Goal: Task Accomplishment & Management: Manage account settings

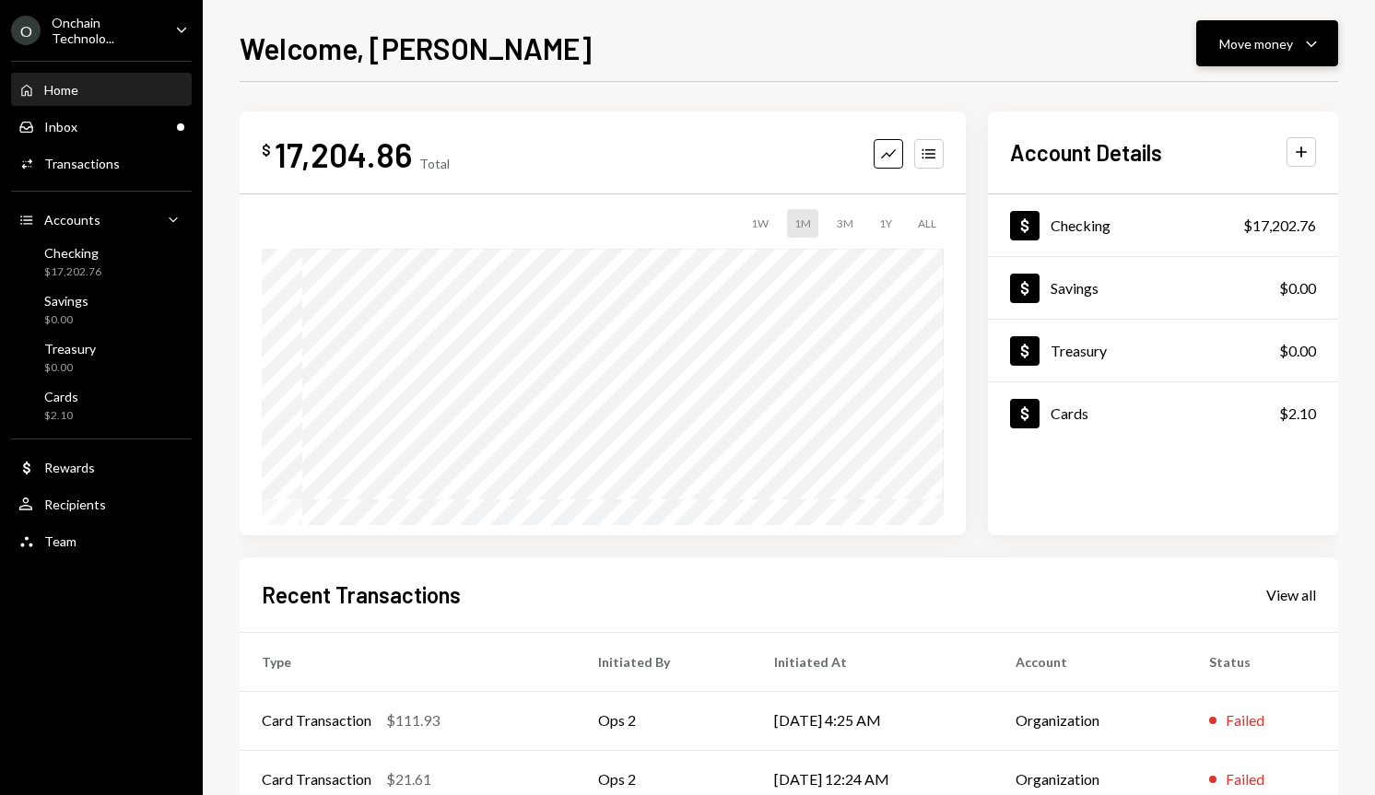
click at [1255, 45] on div "Move money" at bounding box center [1256, 43] width 74 height 19
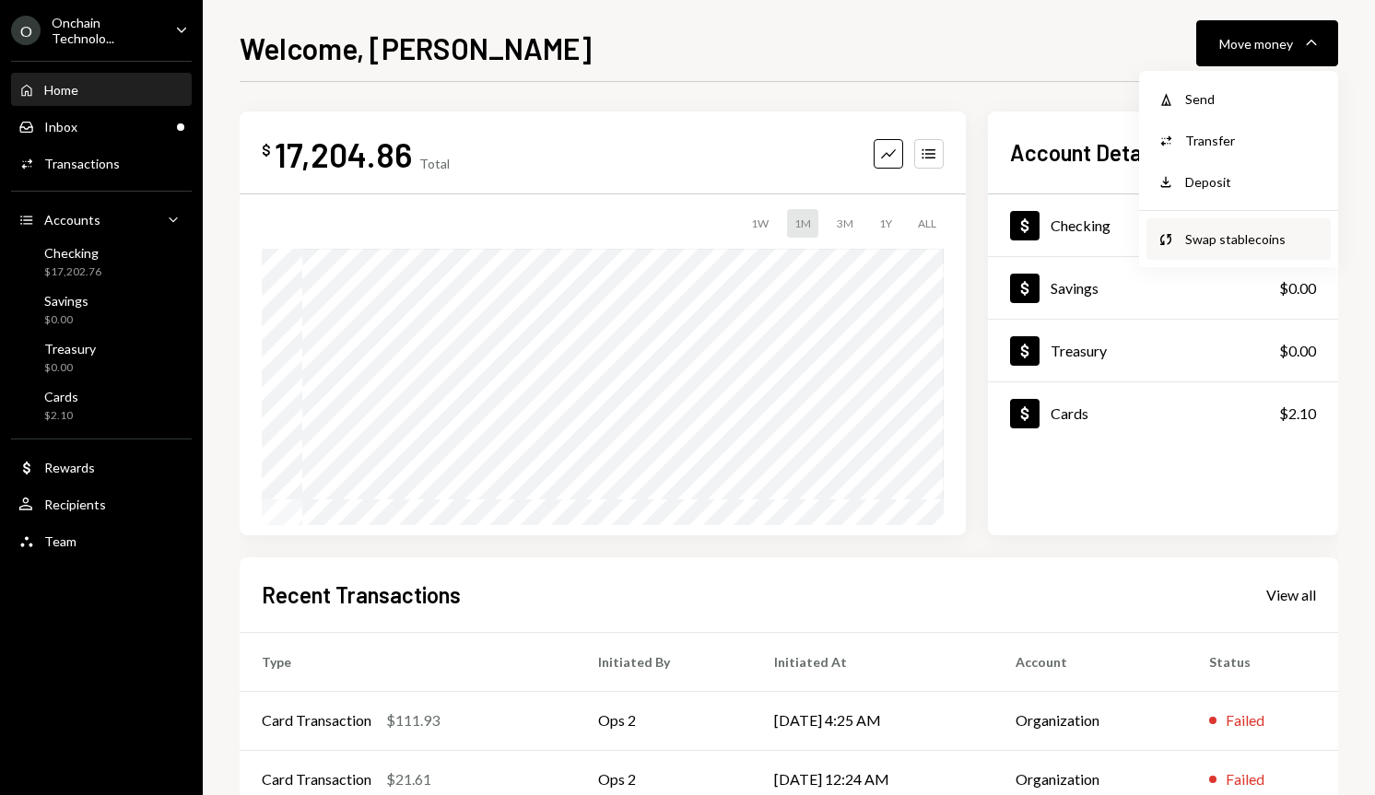
click at [1241, 229] on div "Swap stablecoins" at bounding box center [1252, 238] width 135 height 19
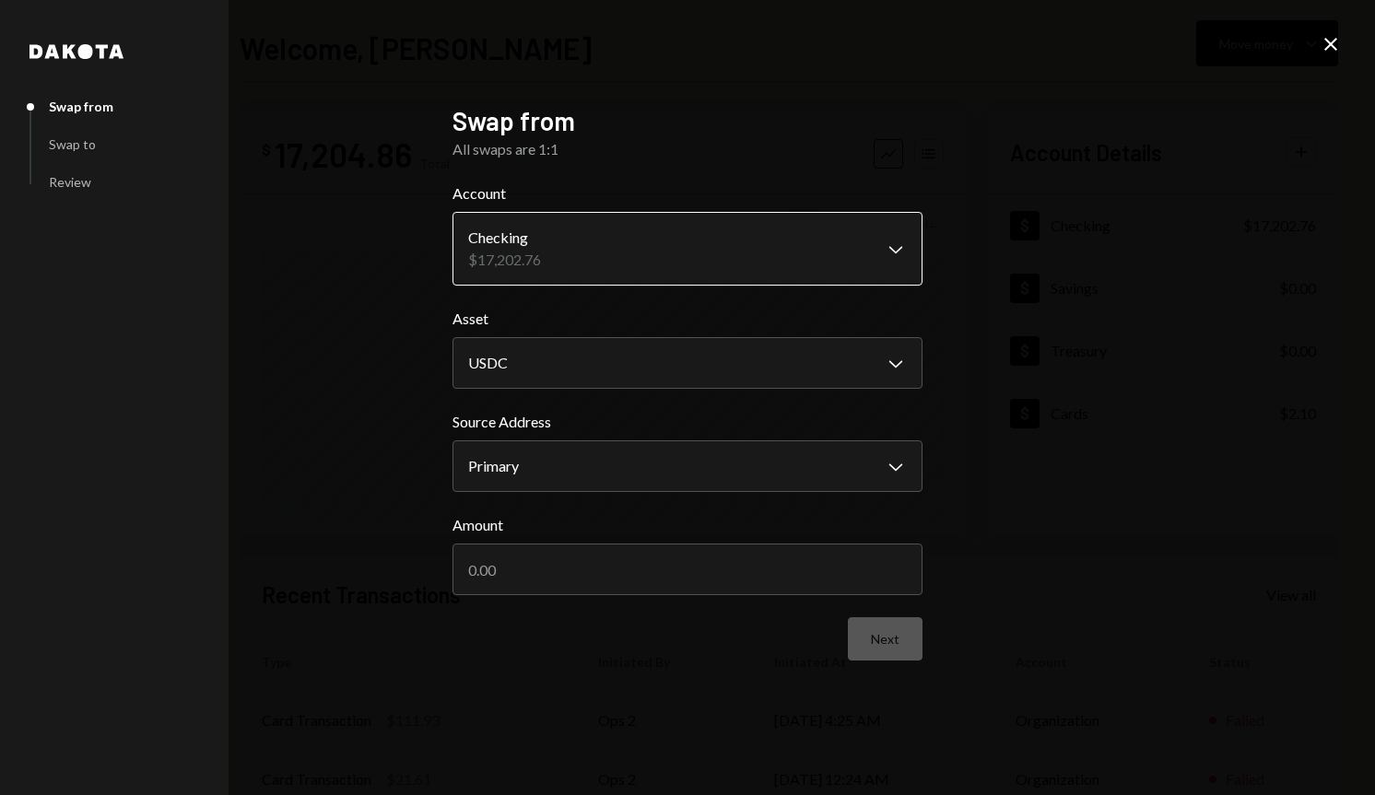
click at [683, 260] on body "**********" at bounding box center [687, 397] width 1375 height 795
click at [750, 575] on input "Amount" at bounding box center [687, 570] width 470 height 52
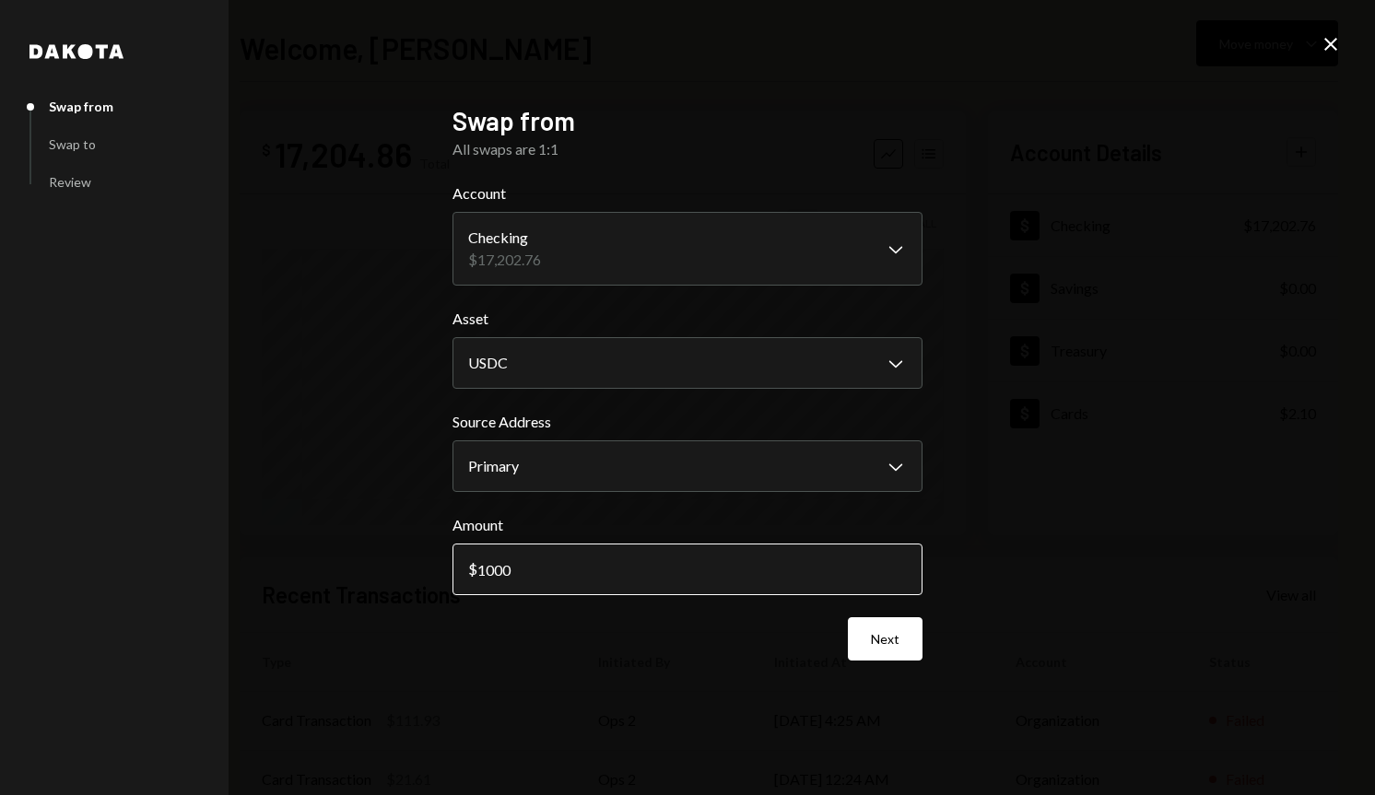
drag, startPoint x: 560, startPoint y: 571, endPoint x: 454, endPoint y: 569, distance: 106.0
click at [454, 569] on input "1000" at bounding box center [687, 570] width 470 height 52
type input "2"
type input "5000"
click at [913, 651] on button "Next" at bounding box center [885, 638] width 75 height 43
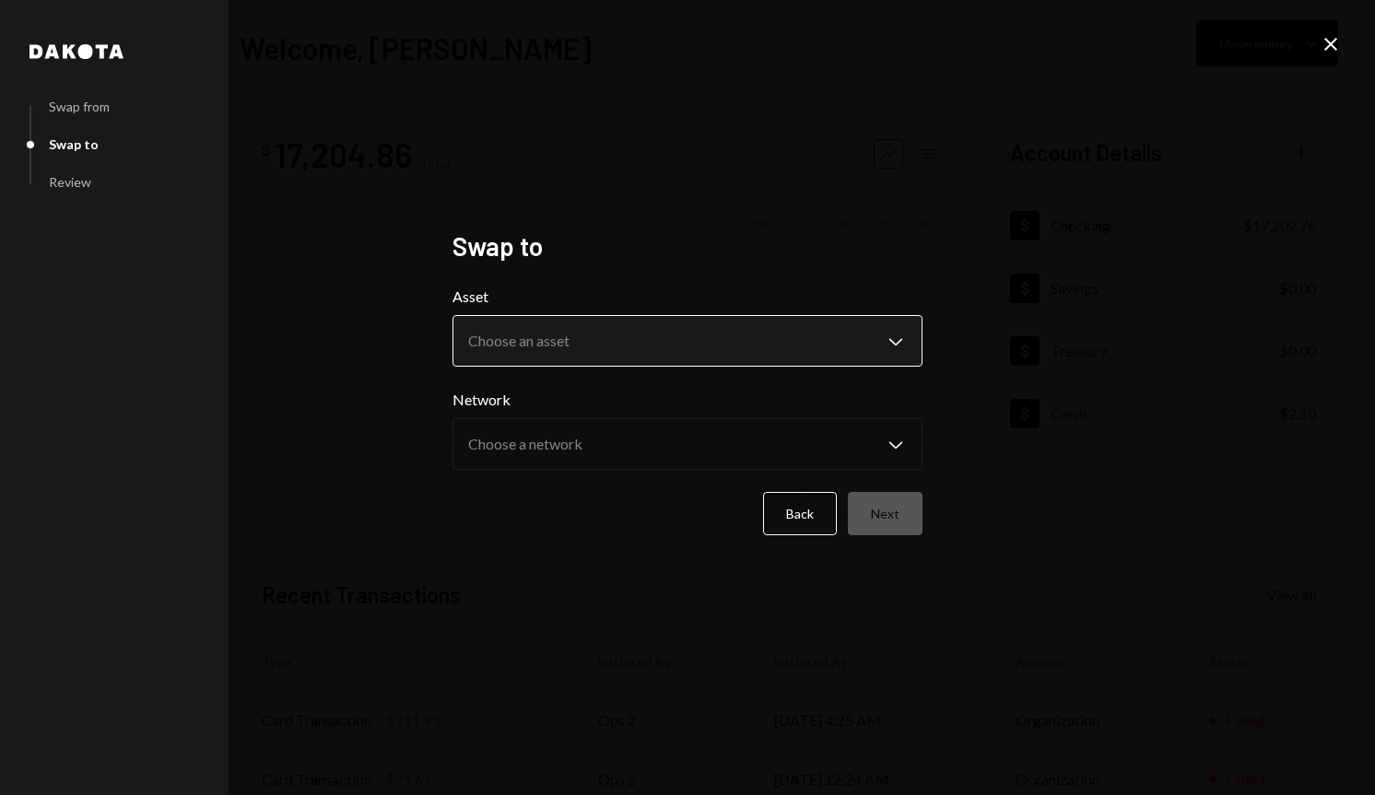
click at [751, 346] on body "**********" at bounding box center [687, 397] width 1375 height 795
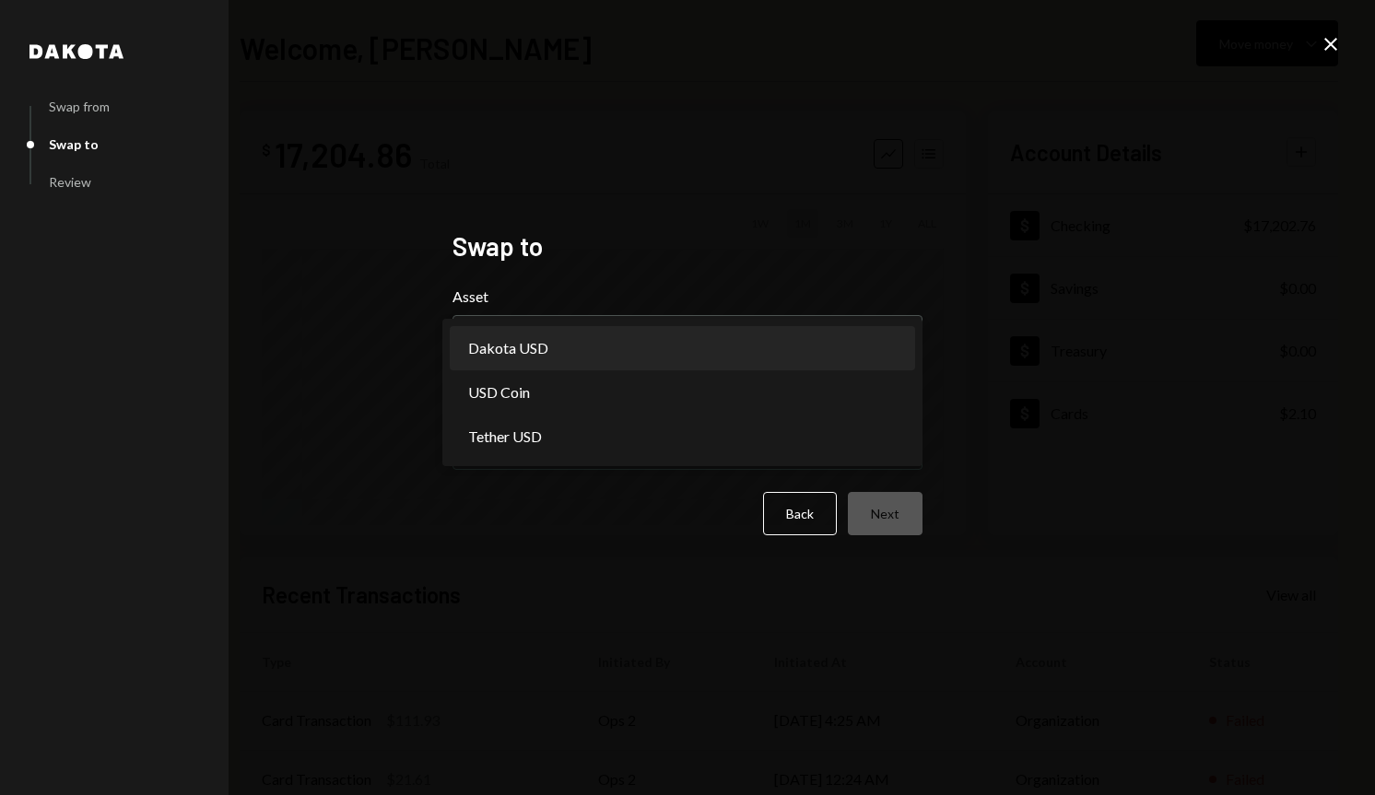
select select "*****"
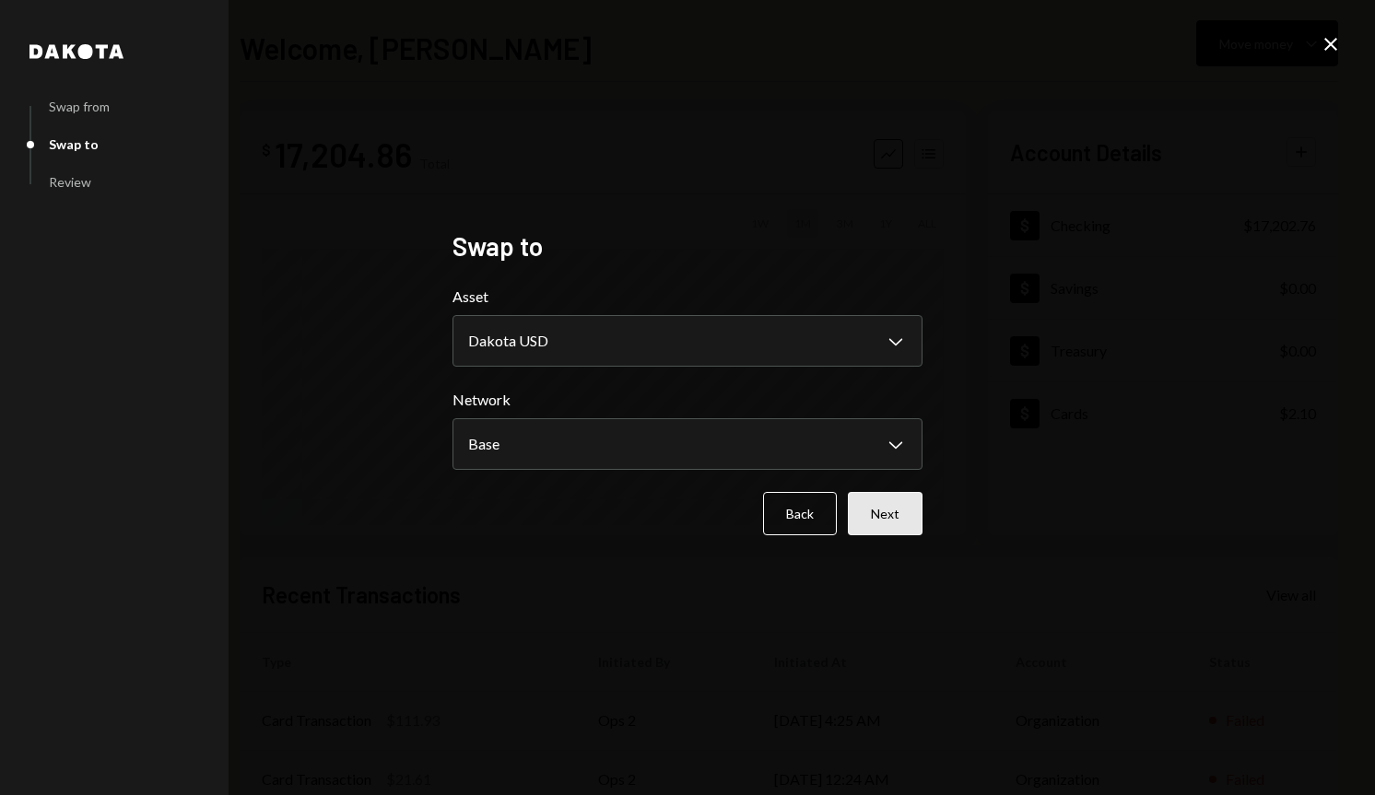
click at [898, 513] on button "Next" at bounding box center [885, 513] width 75 height 43
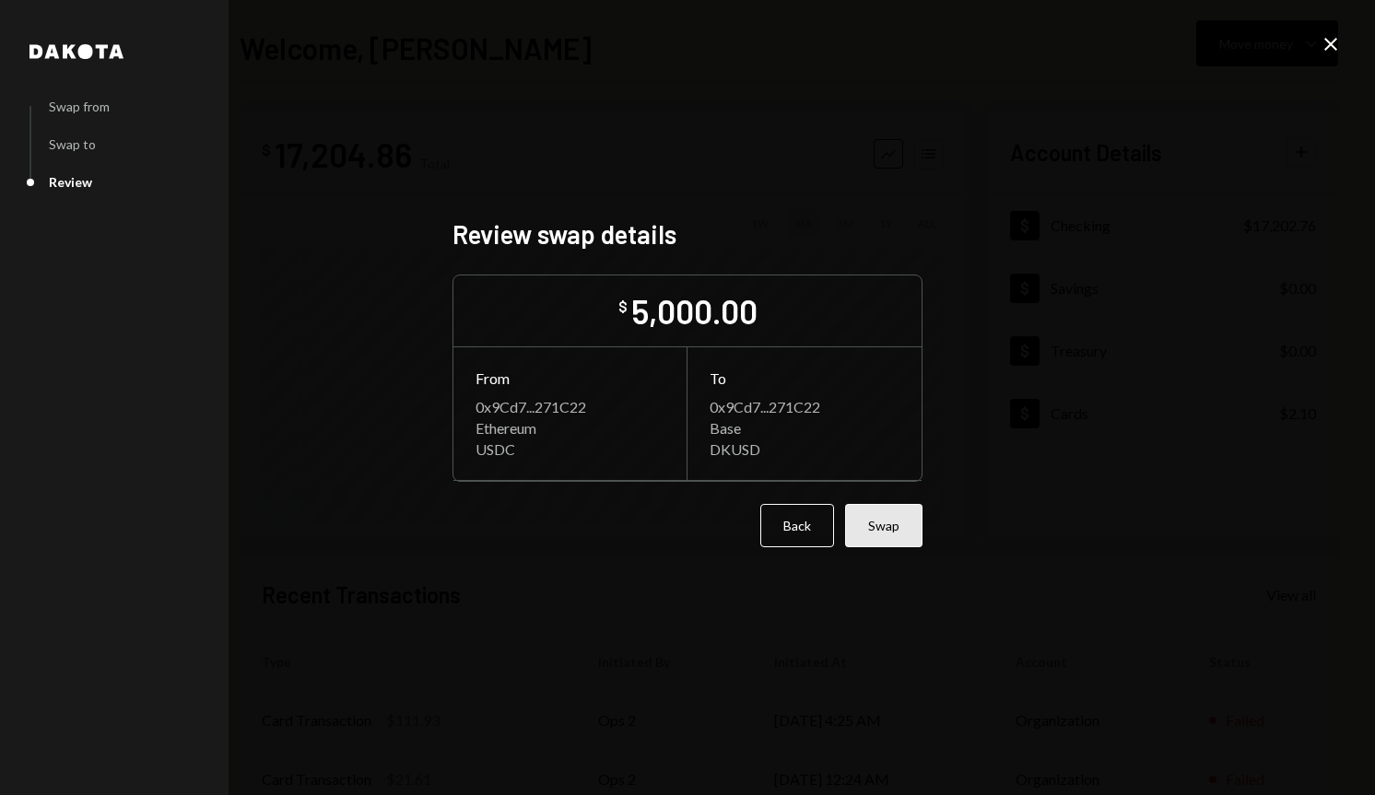
click at [893, 532] on button "Swap" at bounding box center [883, 525] width 77 height 43
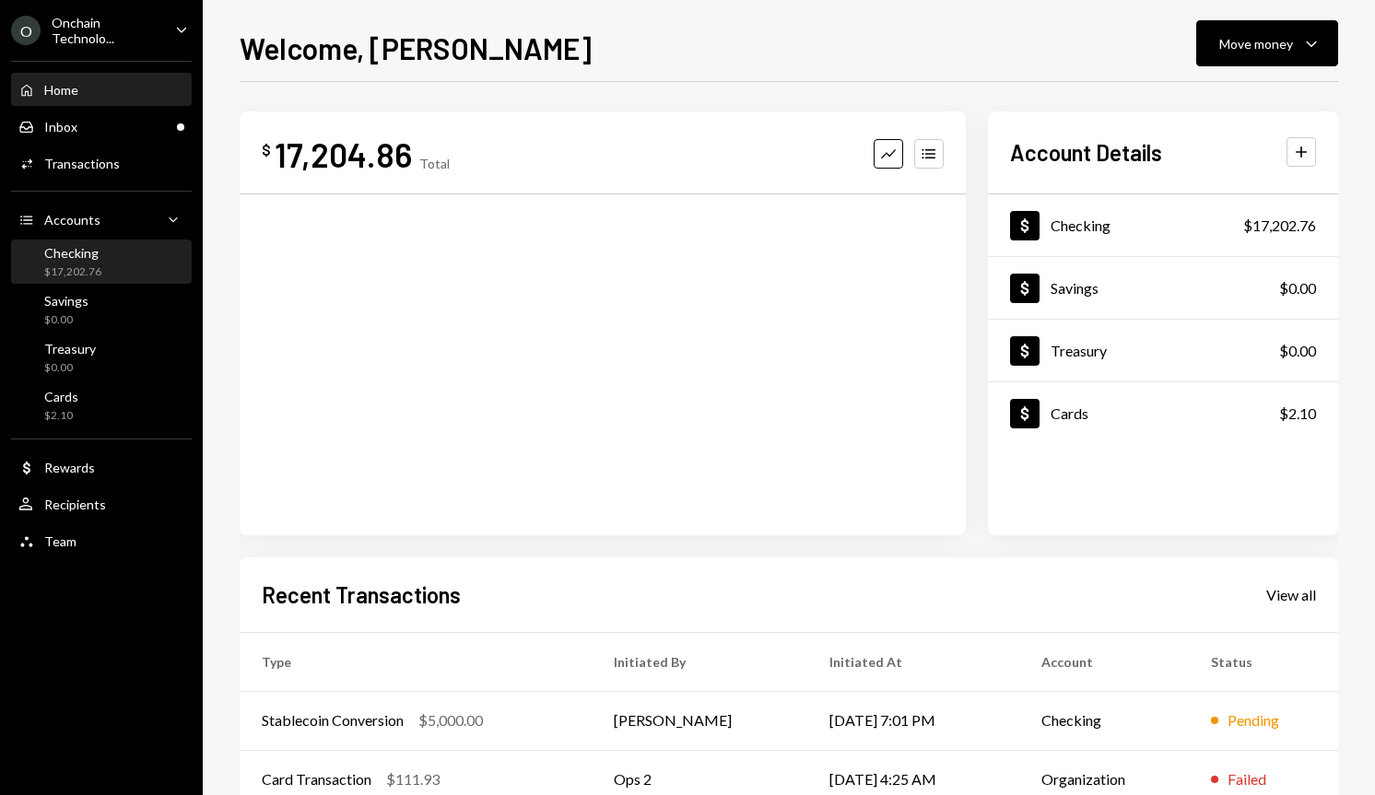
click at [99, 266] on div "$17,202.76" at bounding box center [72, 272] width 57 height 16
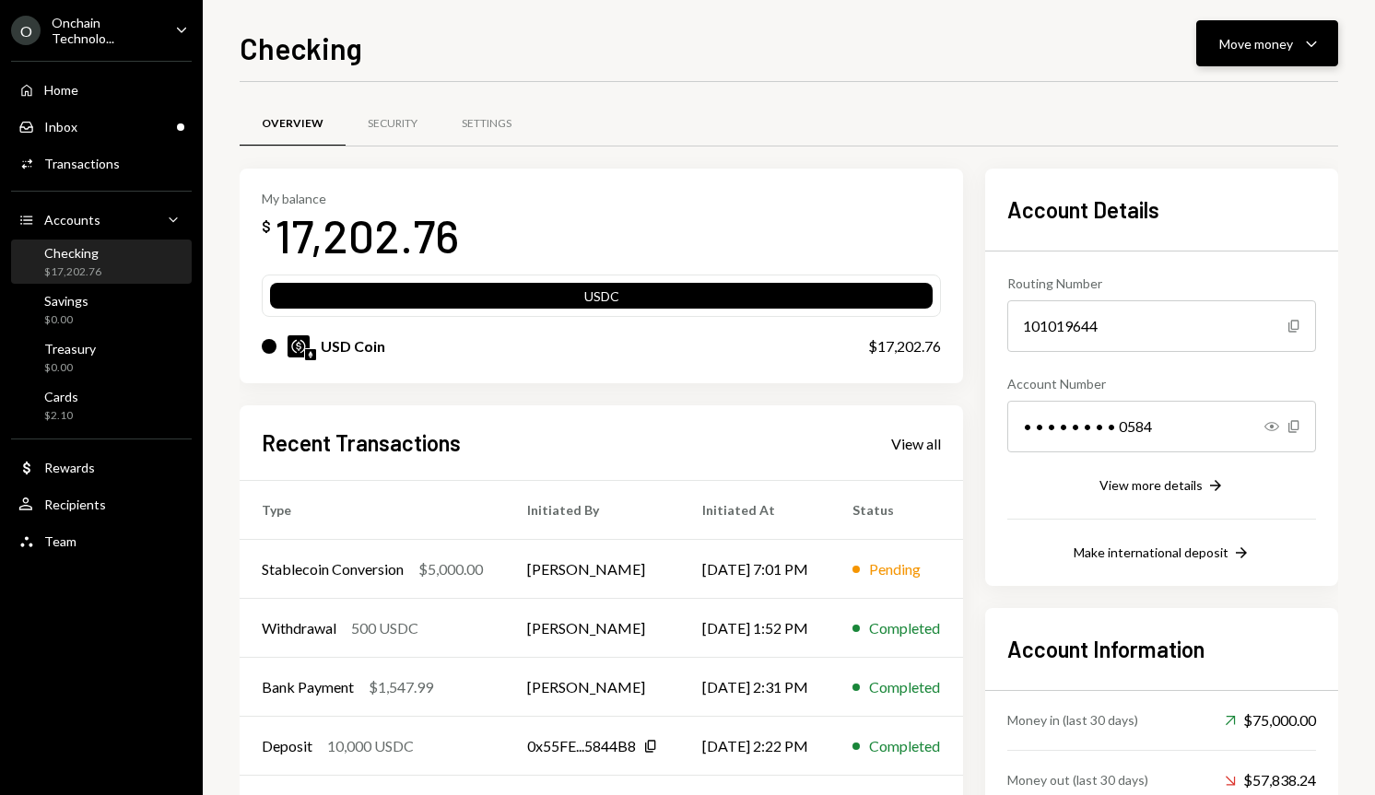
click at [1233, 46] on div "Move money" at bounding box center [1256, 43] width 74 height 19
click at [1218, 91] on div "Send" at bounding box center [1252, 98] width 135 height 19
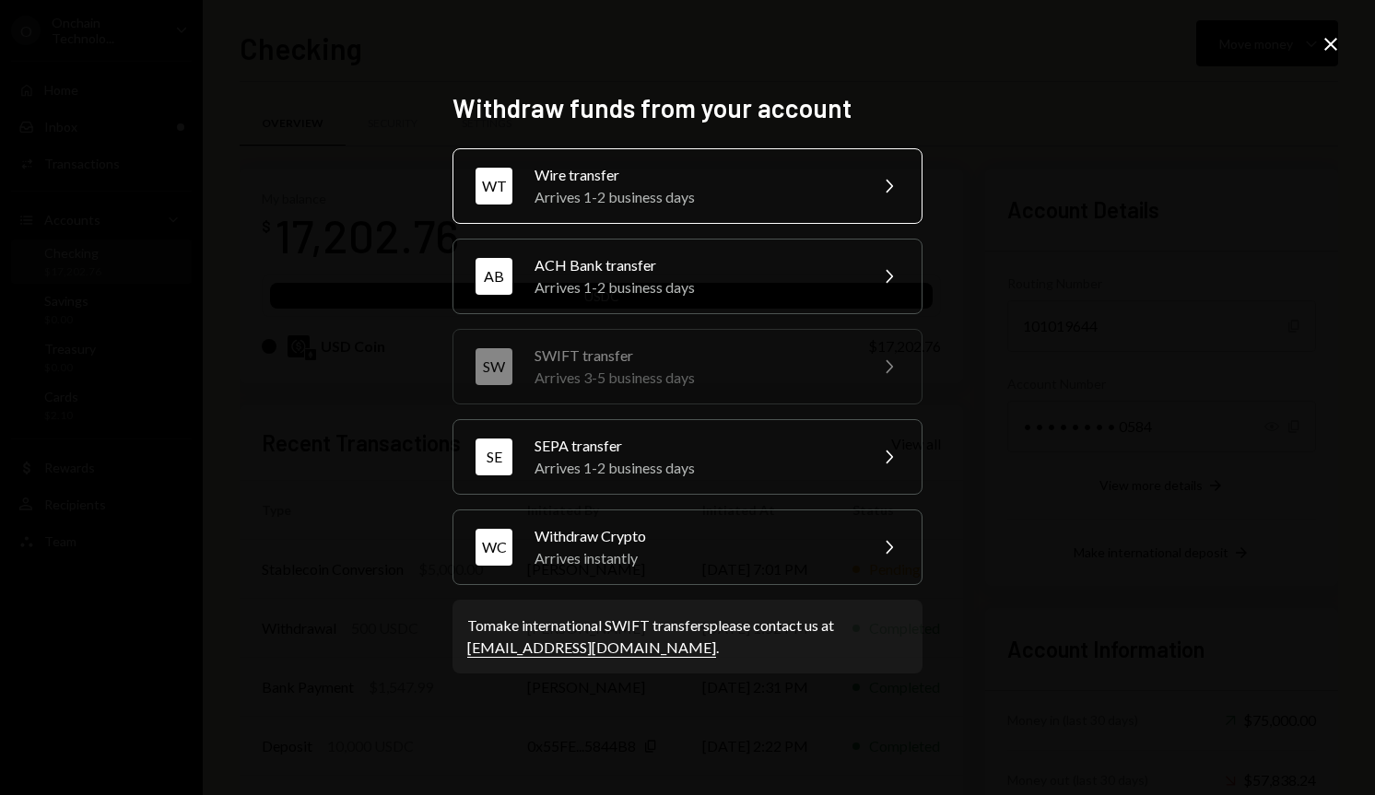
click at [708, 164] on div "Wire transfer" at bounding box center [694, 175] width 321 height 22
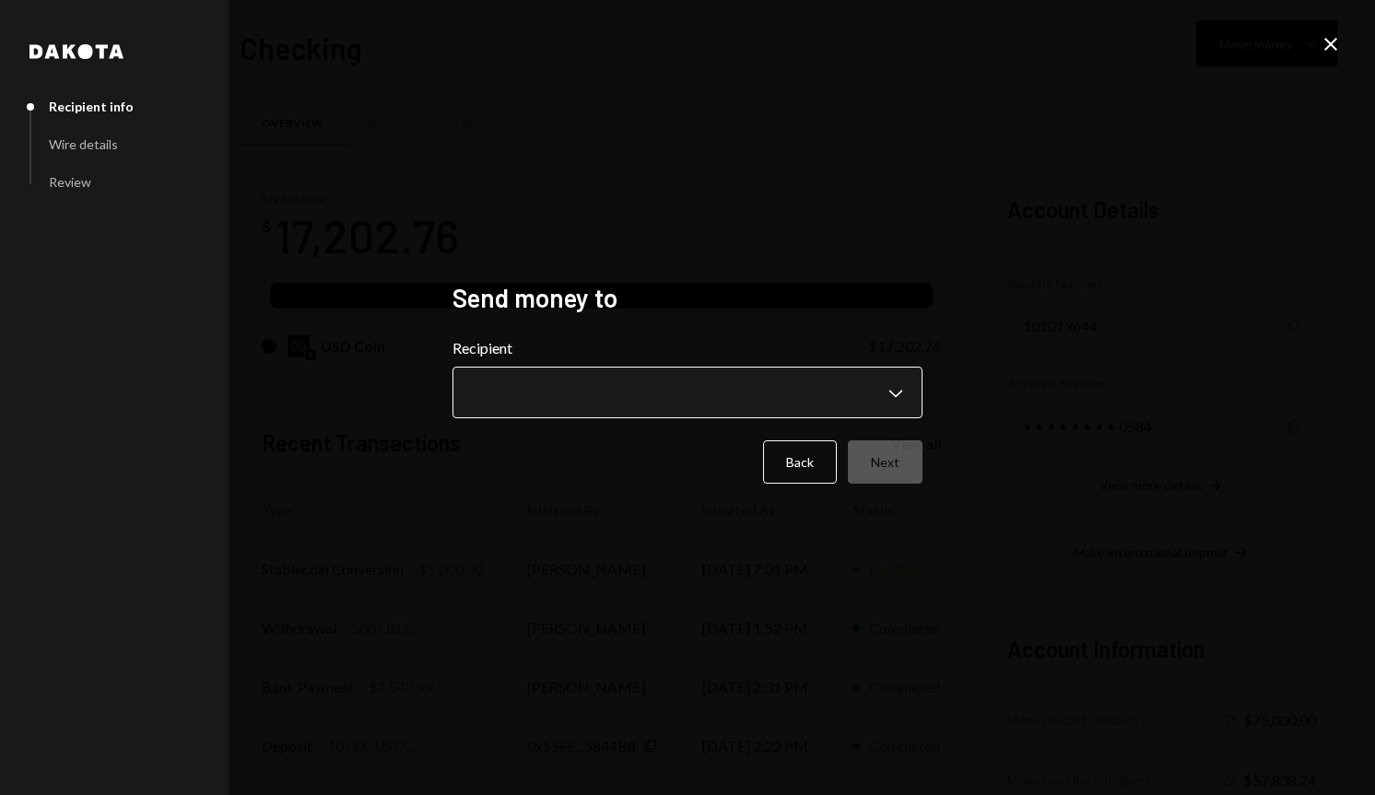
click at [653, 383] on body "O Onchain Technolo... Caret Down Home Home Inbox Inbox Activities Transactions …" at bounding box center [687, 397] width 1375 height 795
click at [803, 243] on div "**********" at bounding box center [687, 397] width 1375 height 795
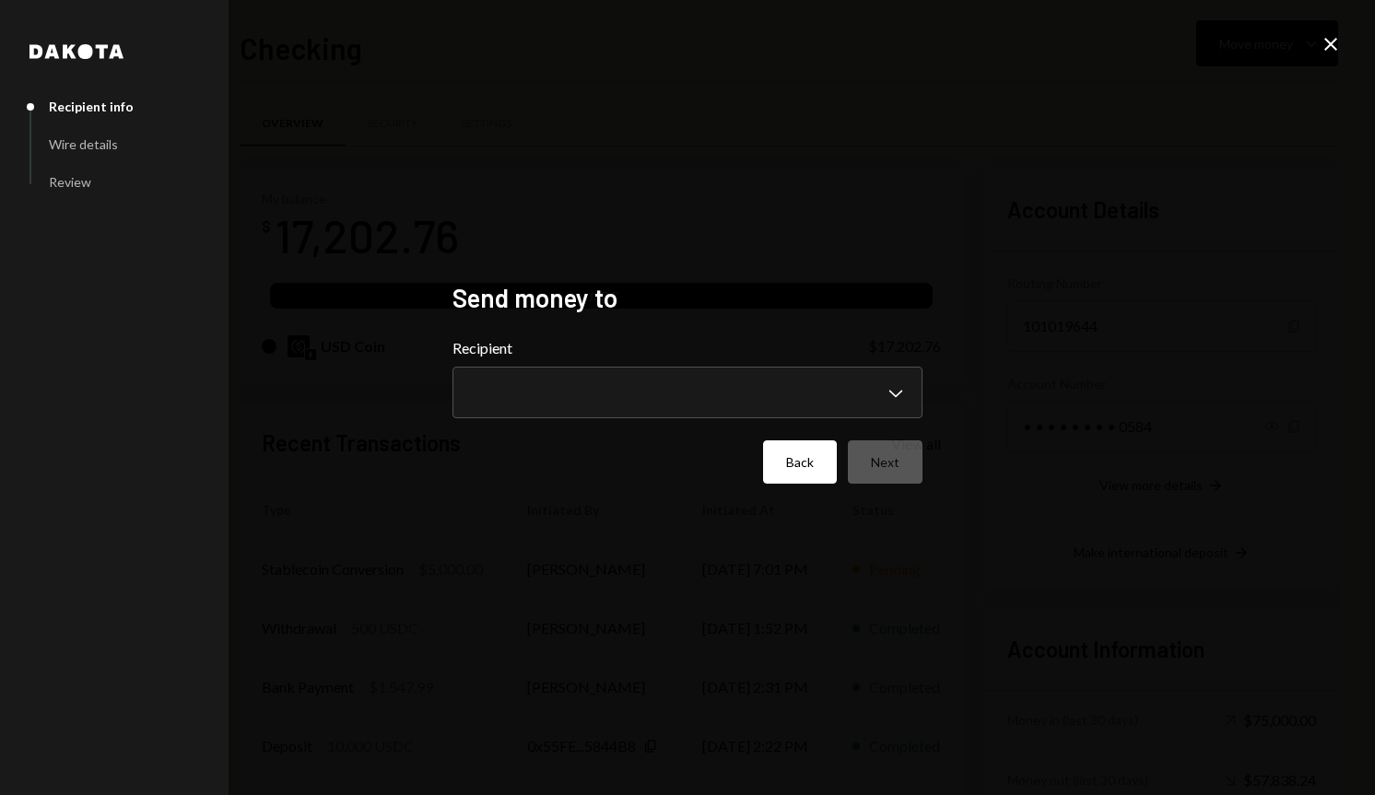
click at [814, 472] on button "Back" at bounding box center [800, 461] width 74 height 43
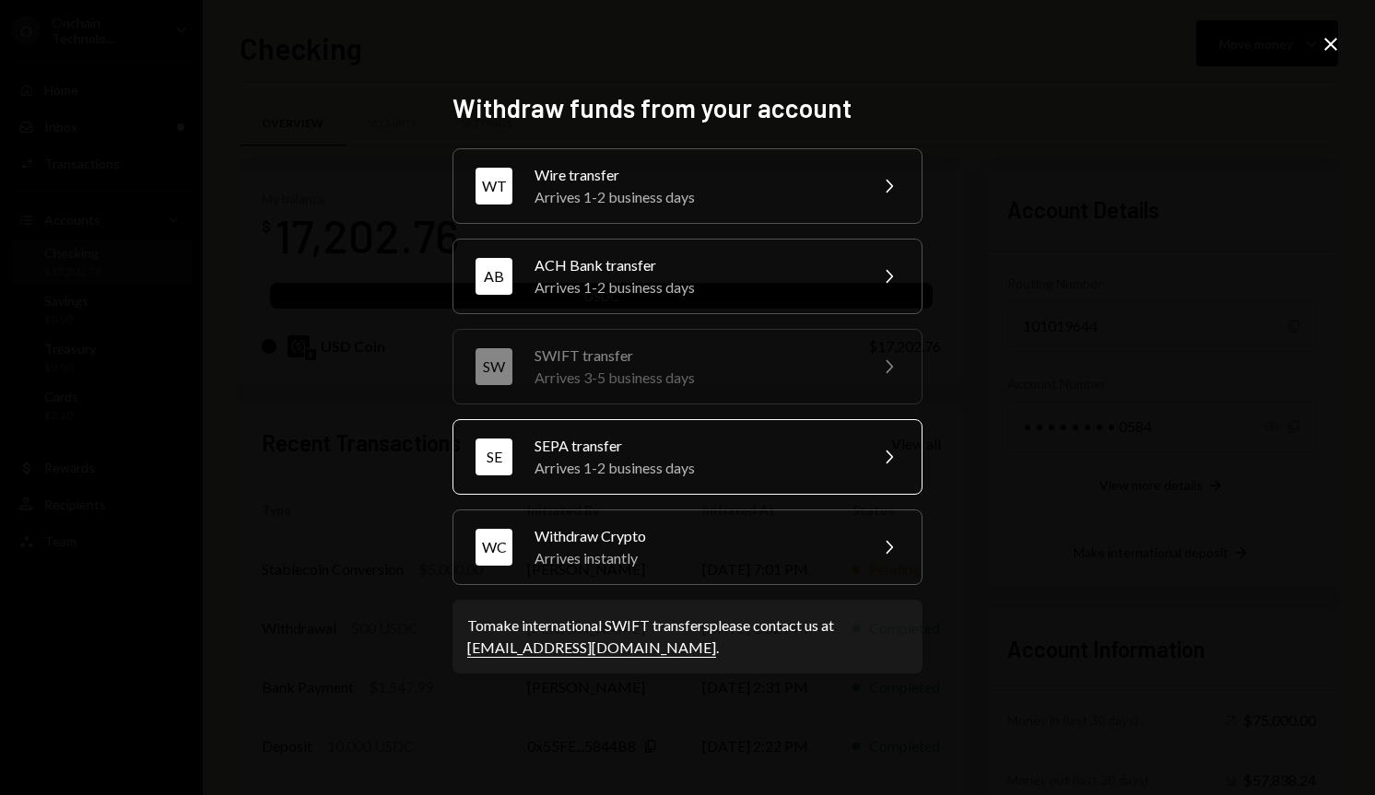
click at [721, 451] on div "SEPA transfer" at bounding box center [694, 446] width 321 height 22
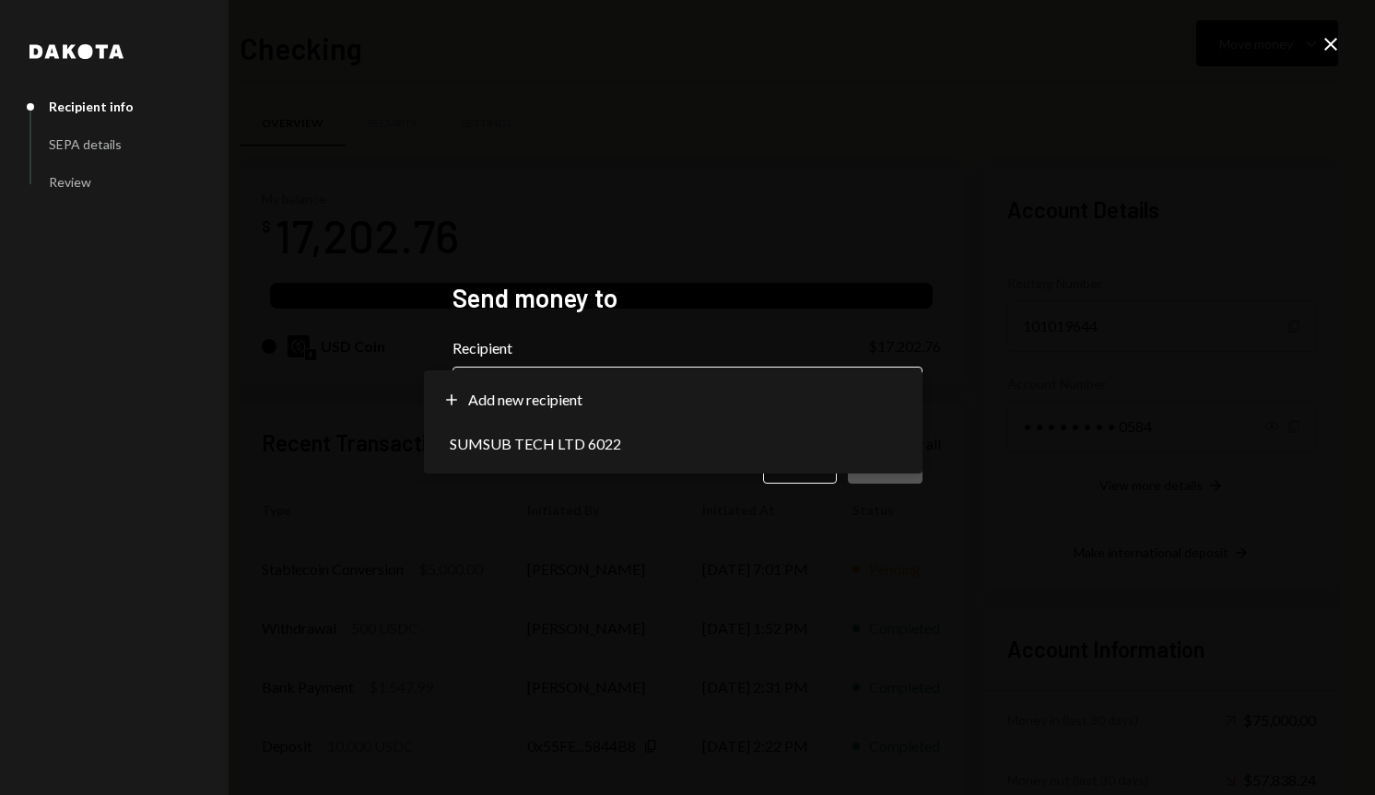
click at [762, 393] on body "O Onchain Technolo... Caret Down Home Home Inbox Inbox Activities Transactions …" at bounding box center [687, 397] width 1375 height 795
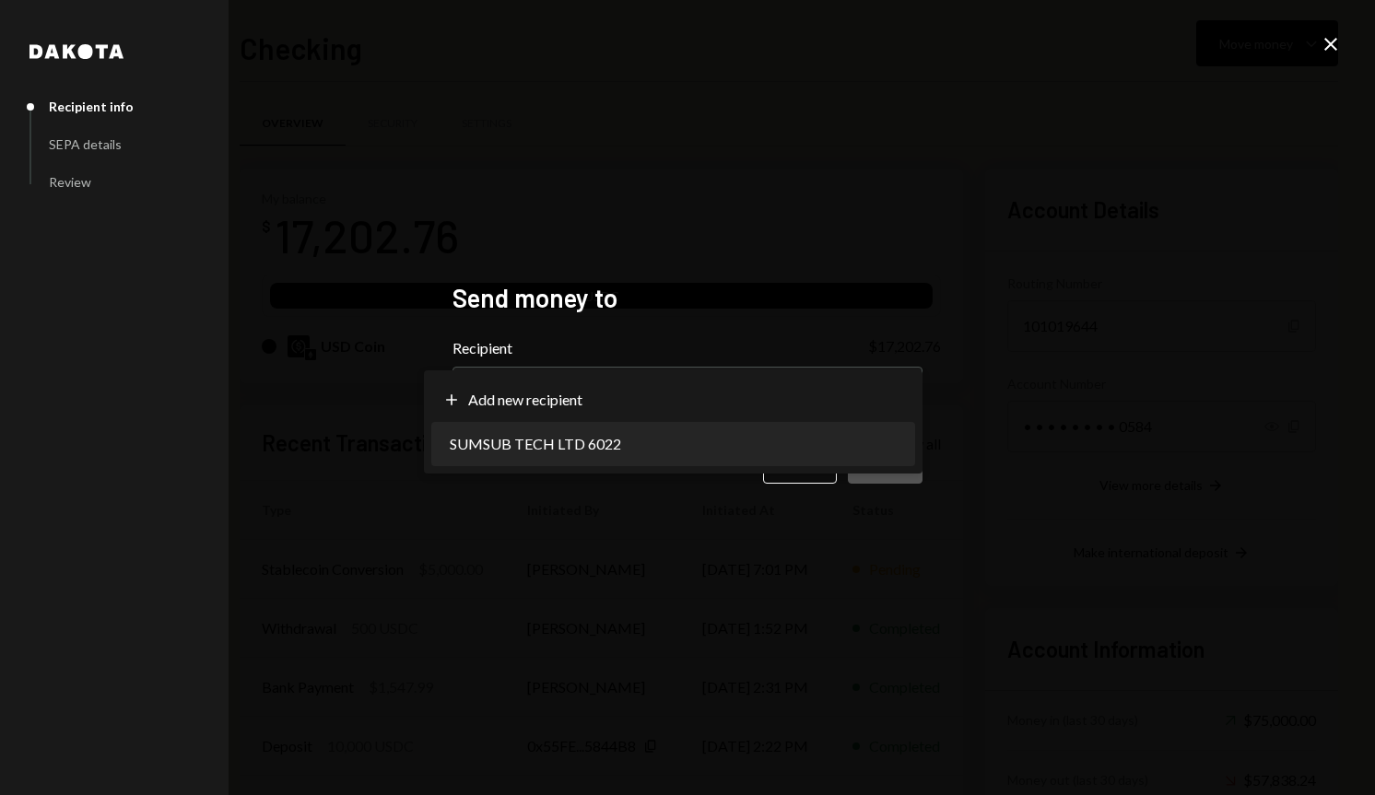
select select "**********"
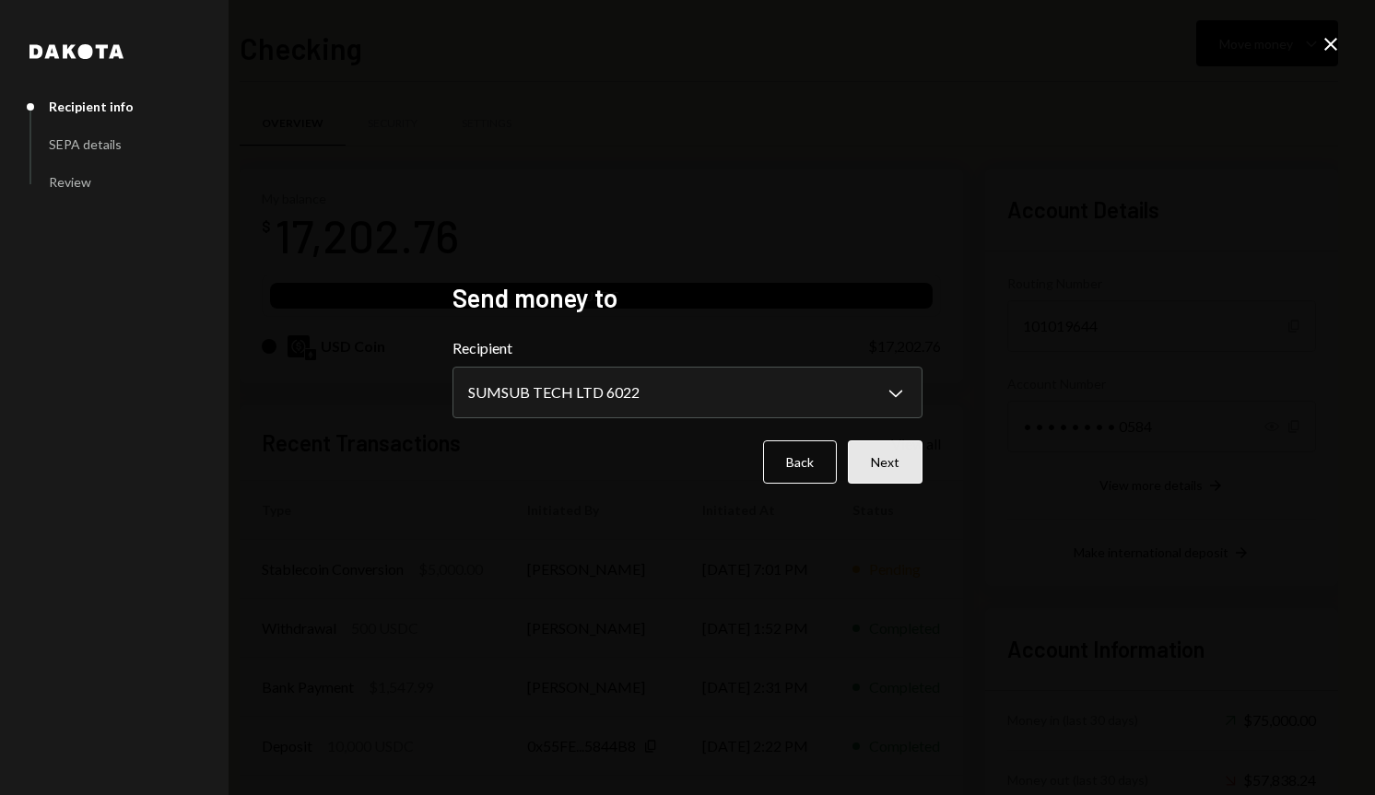
click at [902, 472] on button "Next" at bounding box center [885, 461] width 75 height 43
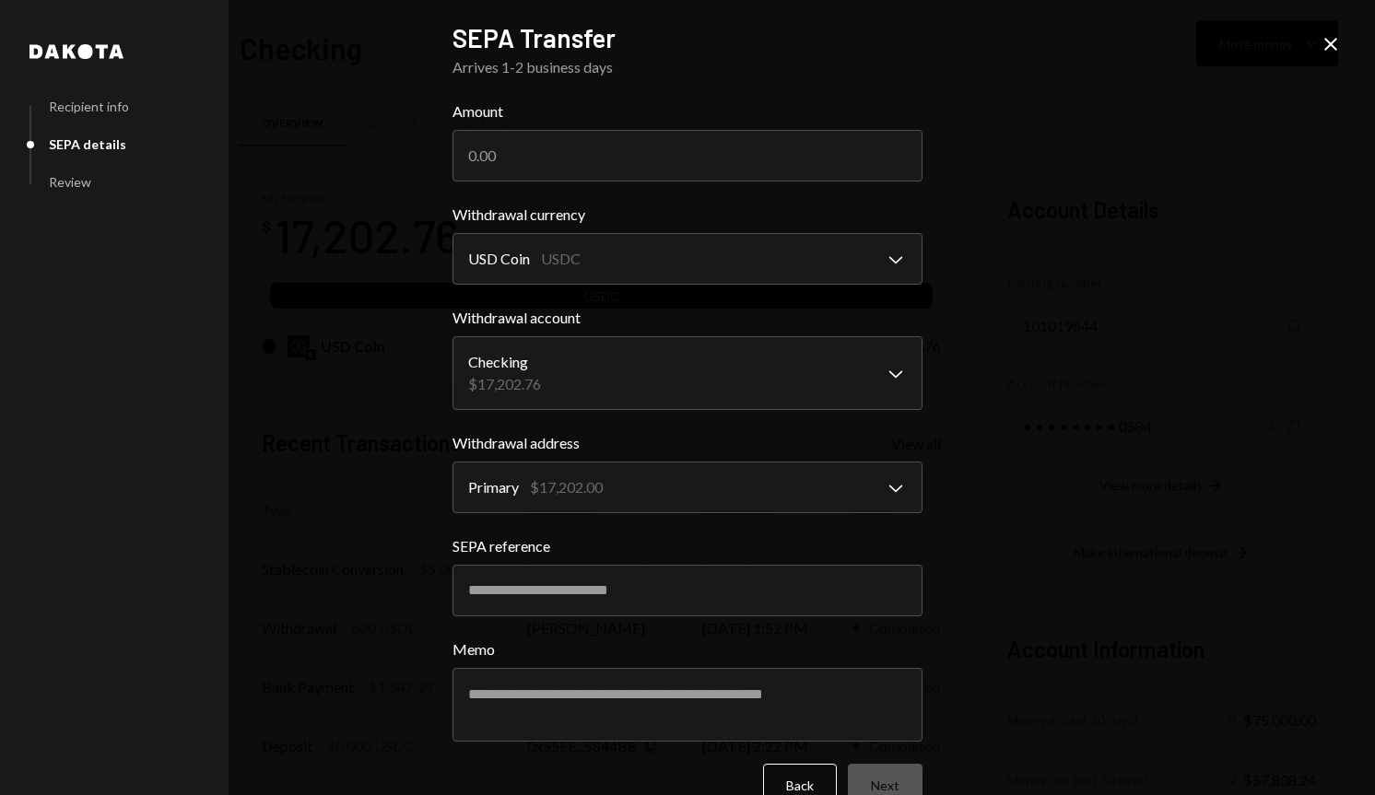
click at [694, 261] on body "O Onchain Technolo... Caret Down Home Home Inbox Inbox Activities Transactions …" at bounding box center [687, 397] width 1375 height 795
click at [613, 153] on input "Amount" at bounding box center [687, 156] width 470 height 52
paste input "2244.65"
type input "2244.65"
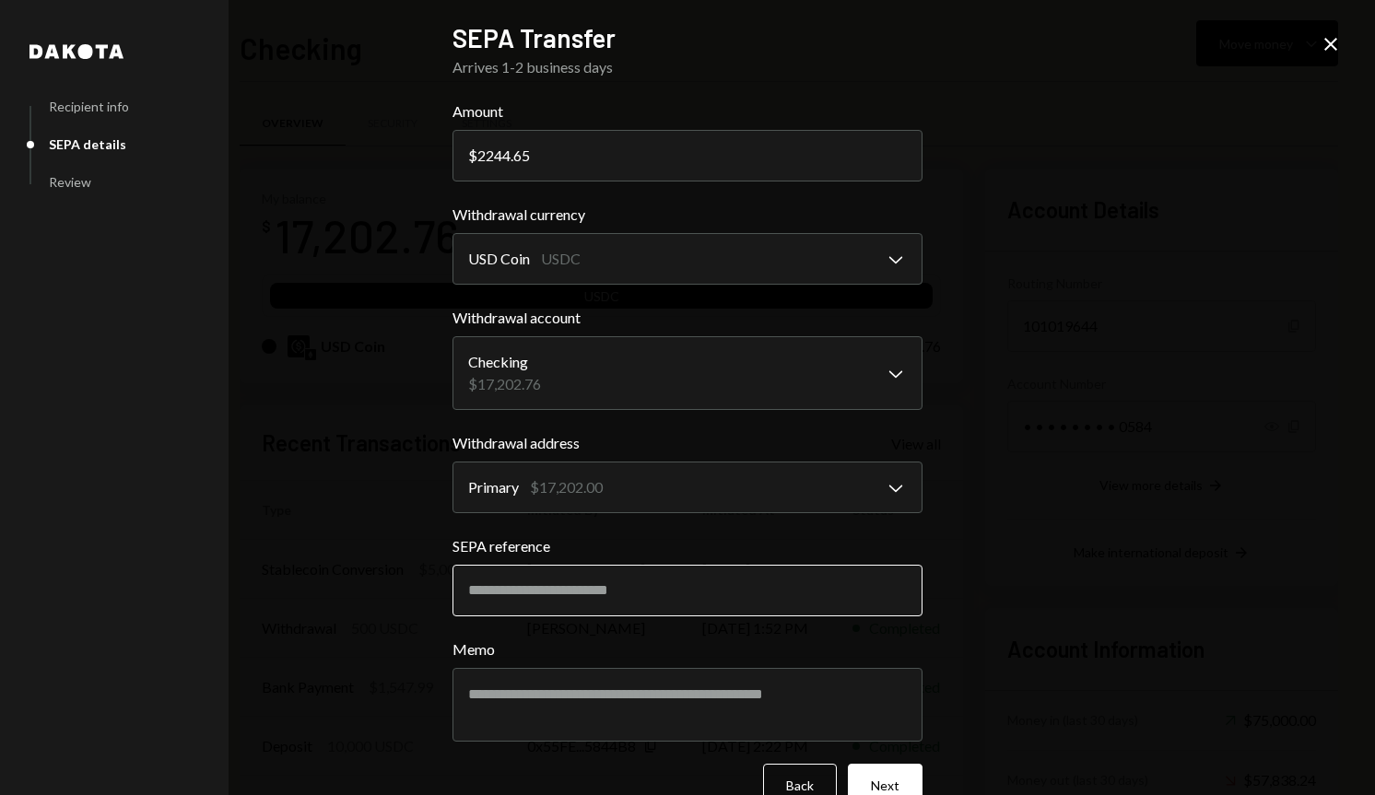
click at [558, 594] on input "SEPA reference" at bounding box center [687, 591] width 470 height 52
paste input "**********"
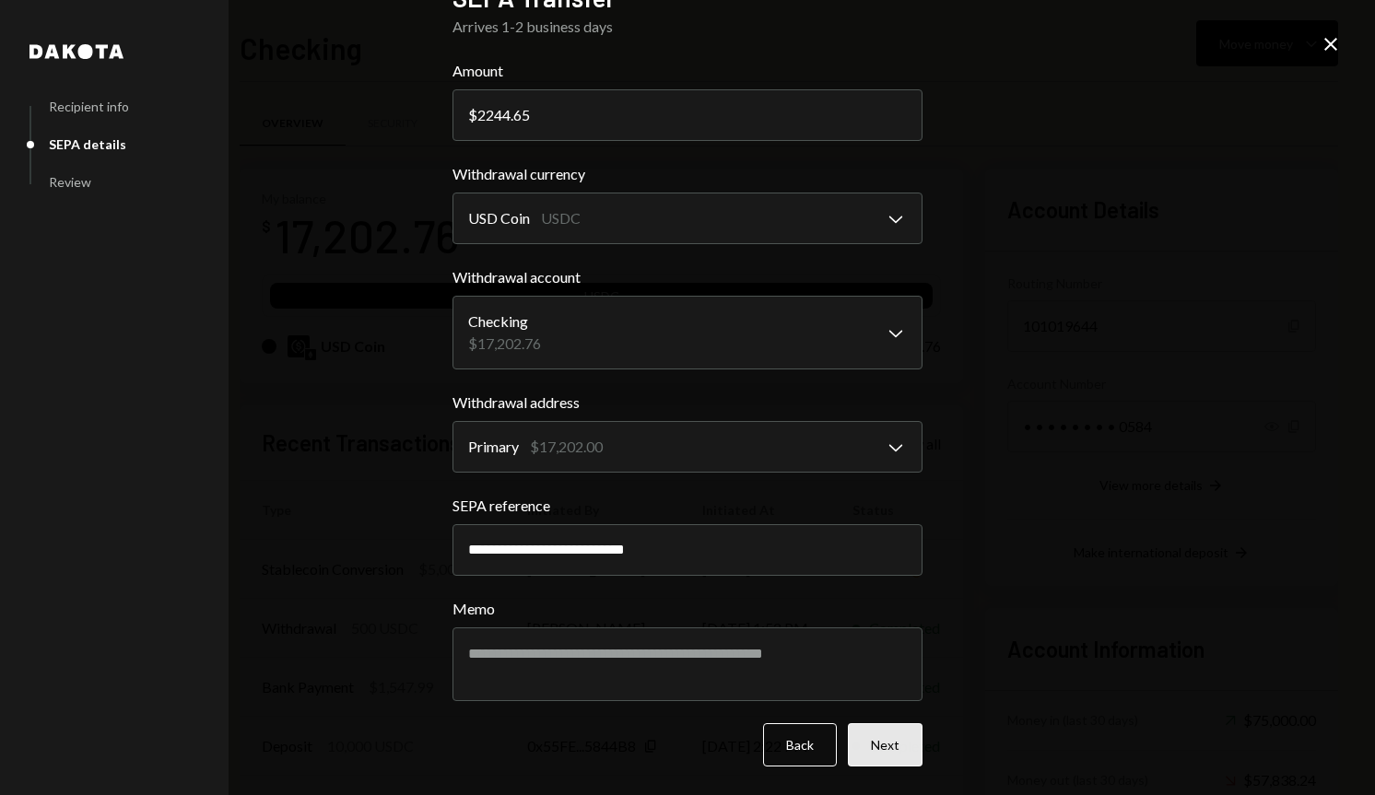
type input "**********"
click at [882, 737] on button "Next" at bounding box center [885, 744] width 75 height 43
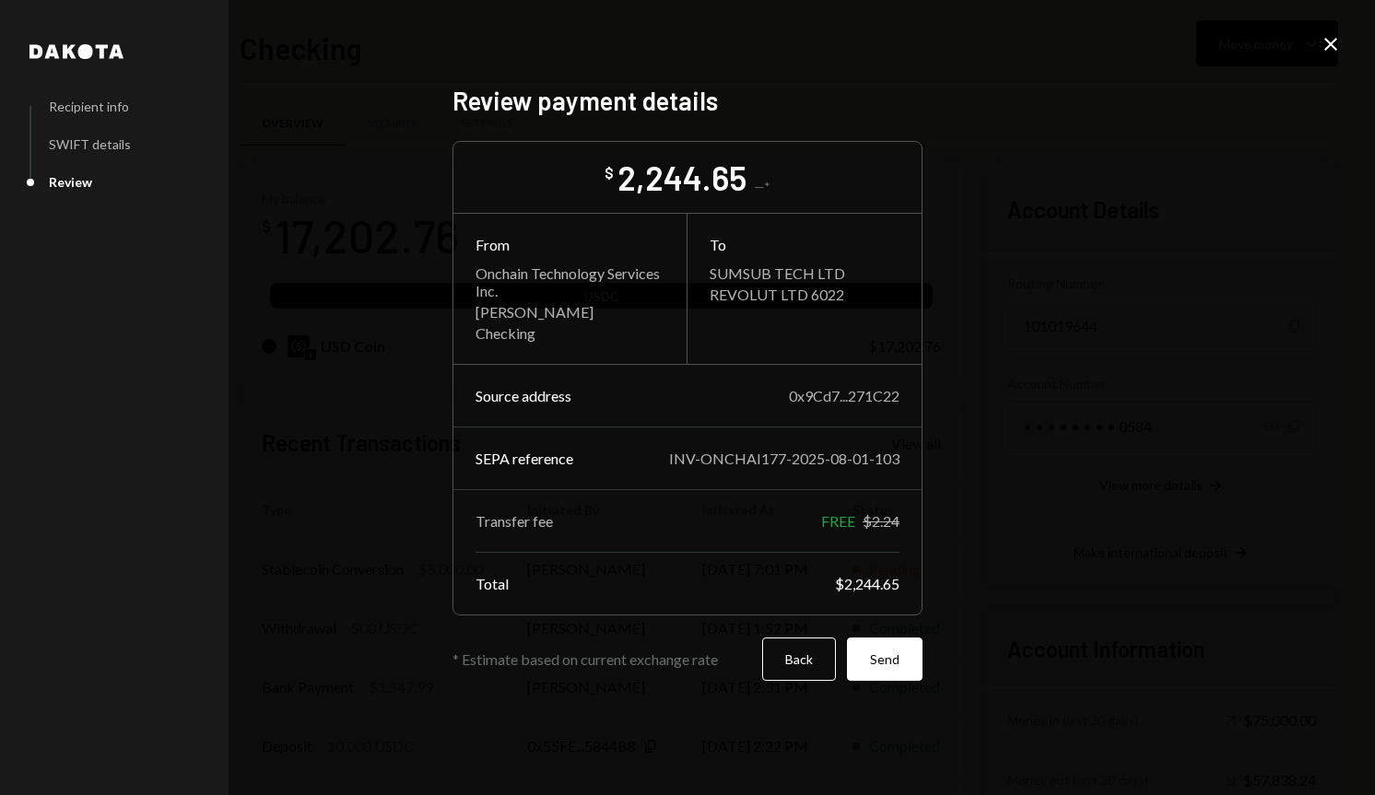
scroll to position [0, 0]
click at [891, 666] on button "Send" at bounding box center [885, 659] width 76 height 43
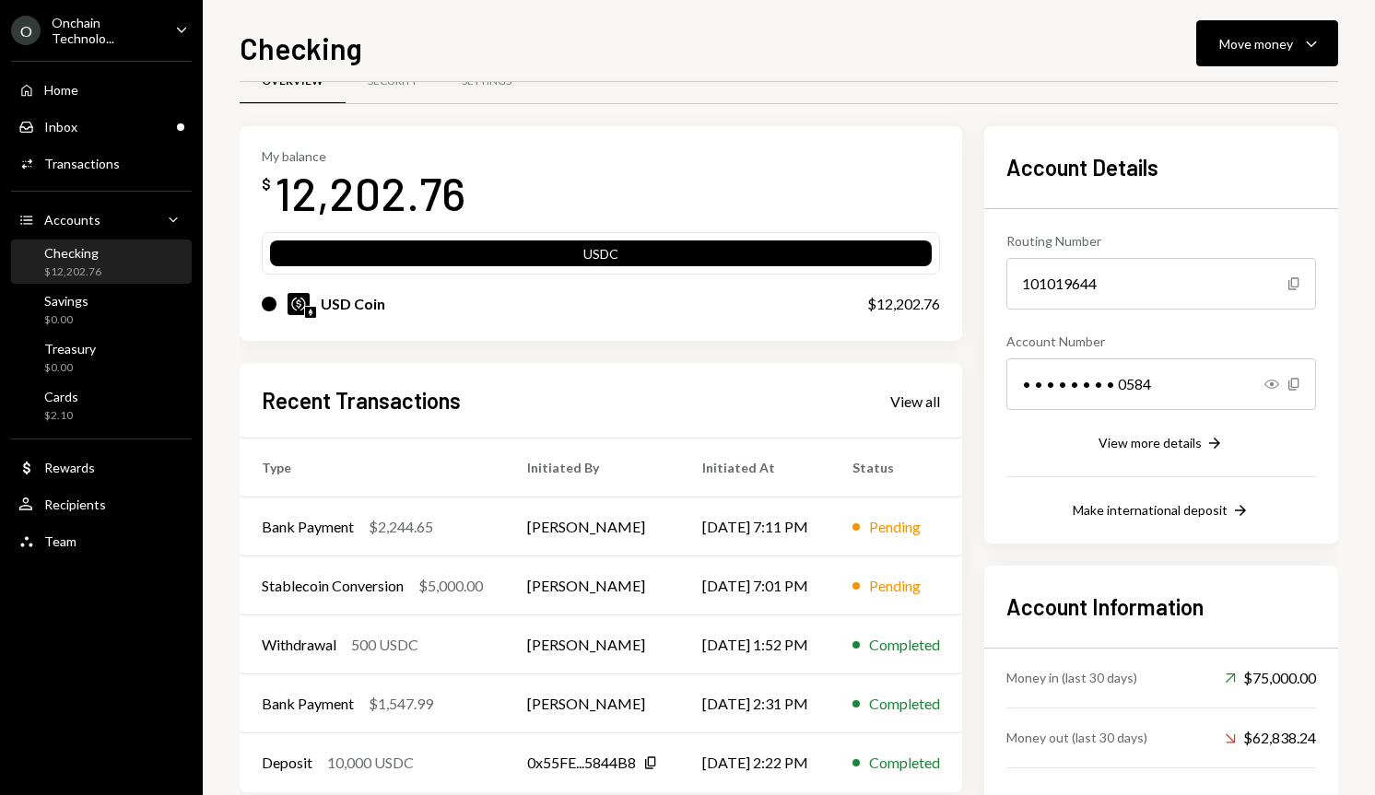
scroll to position [75, 0]
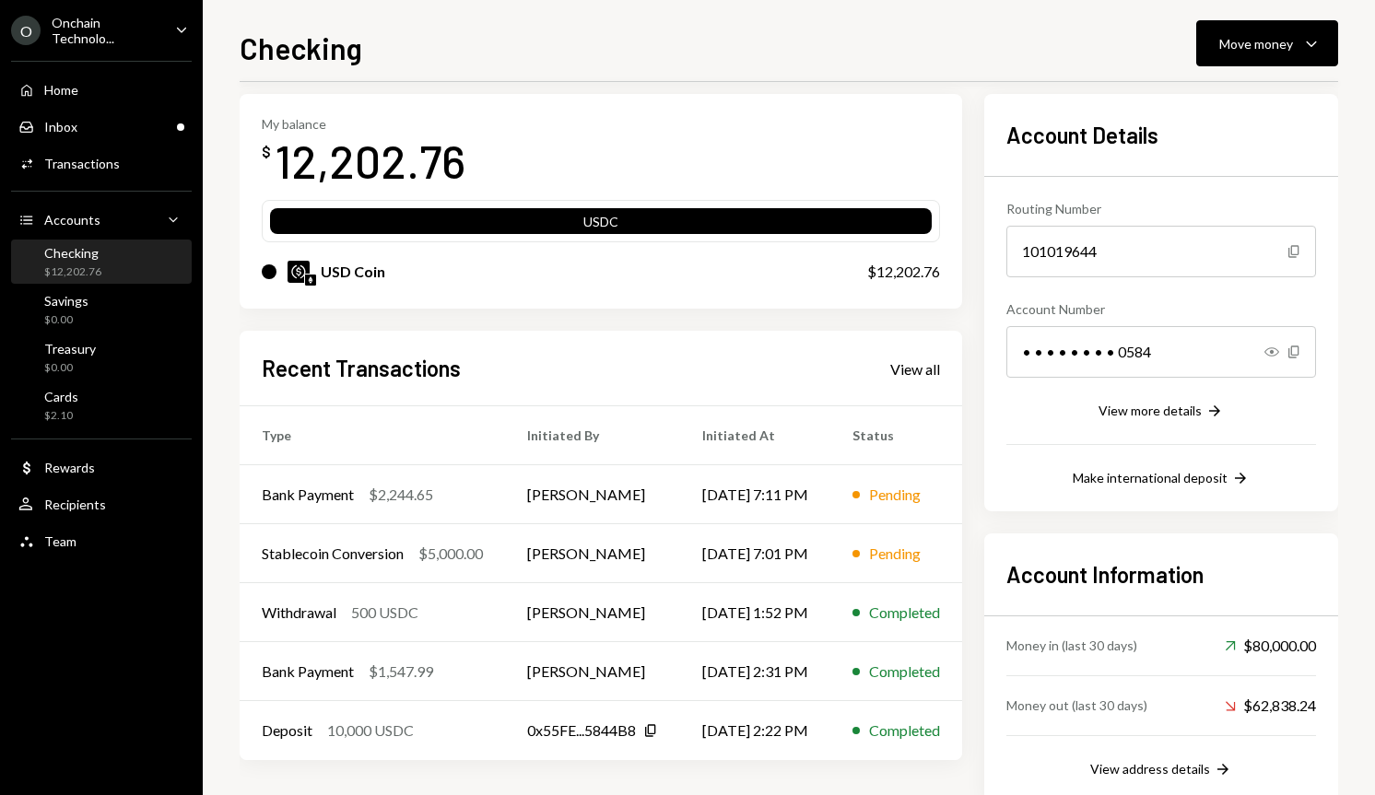
click at [77, 275] on div "$12,202.76" at bounding box center [72, 272] width 57 height 16
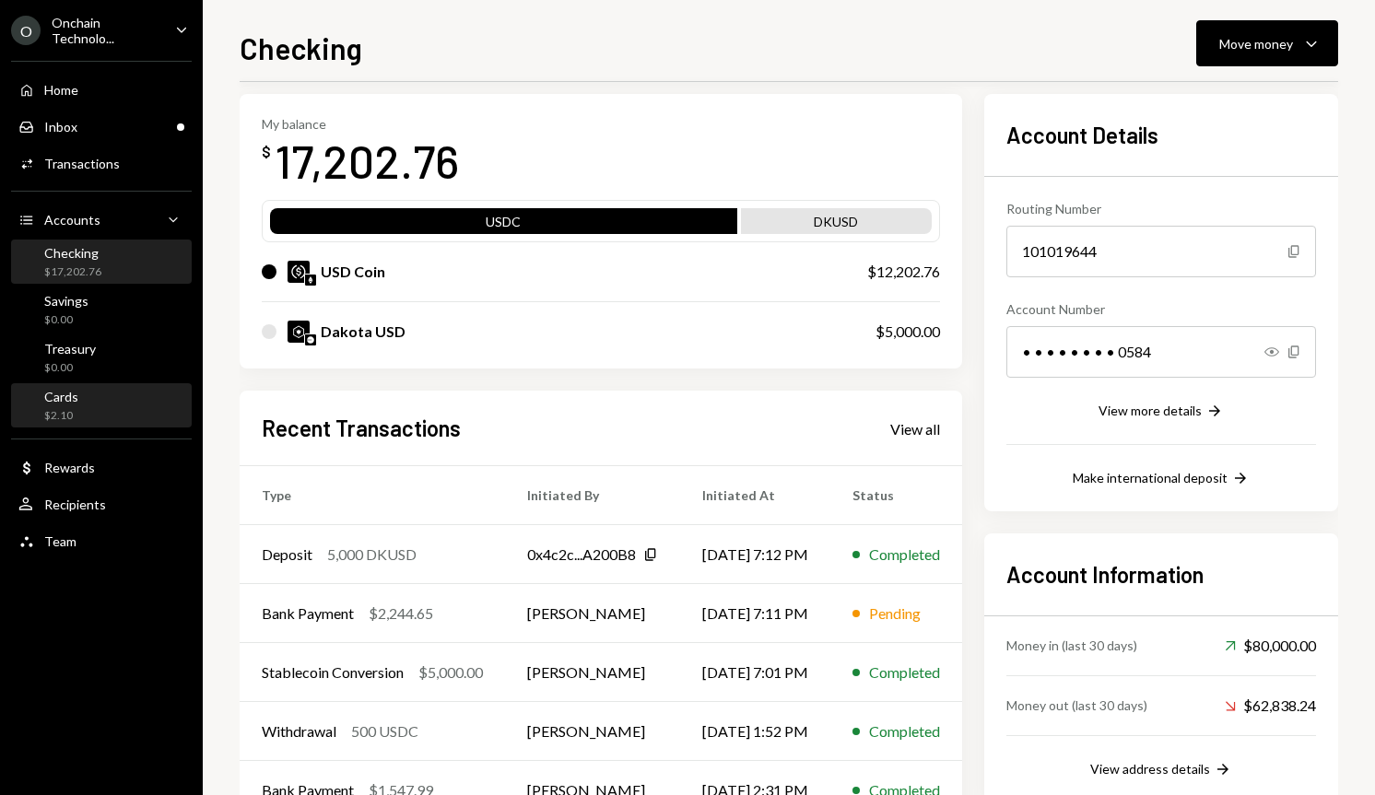
click at [72, 392] on div "Cards" at bounding box center [61, 397] width 34 height 16
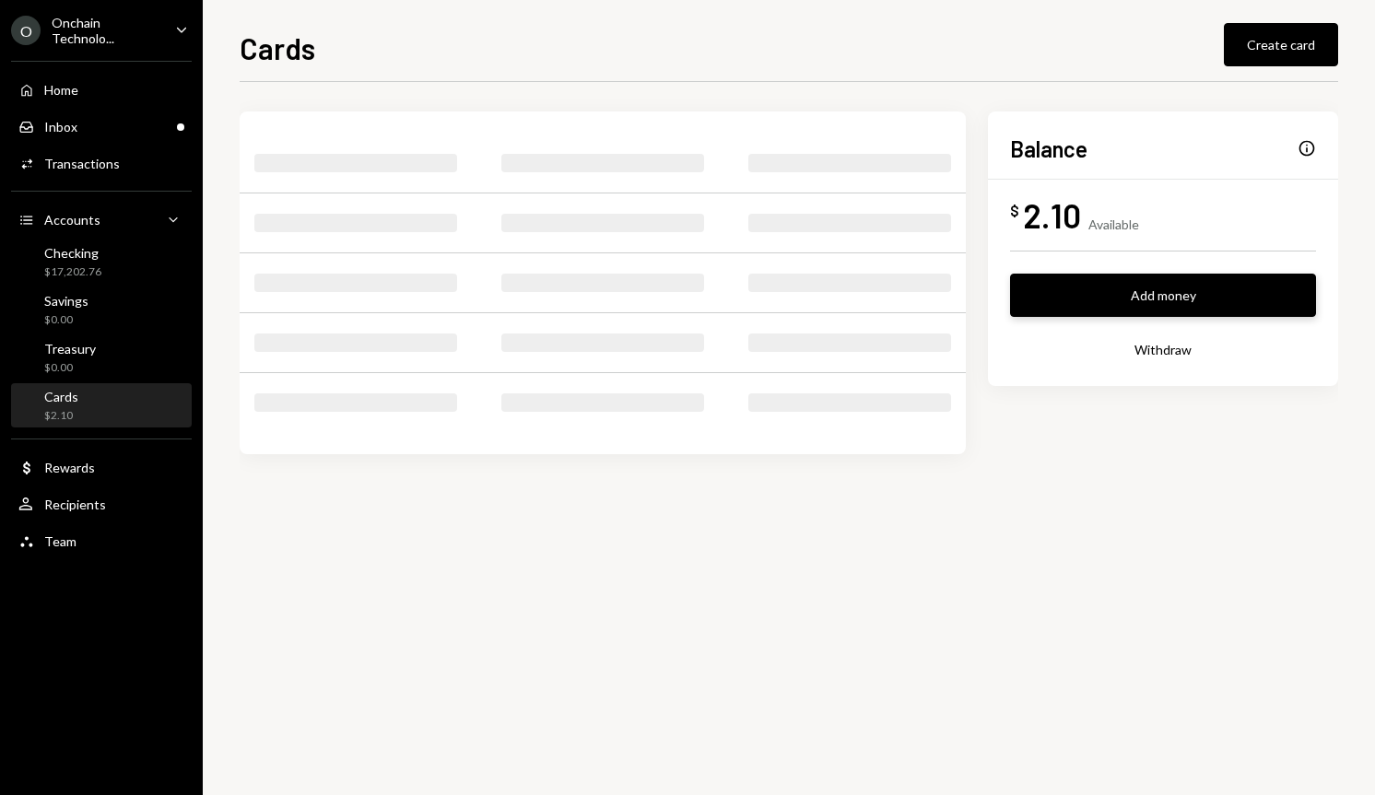
click at [1237, 309] on button "Add money" at bounding box center [1163, 295] width 306 height 43
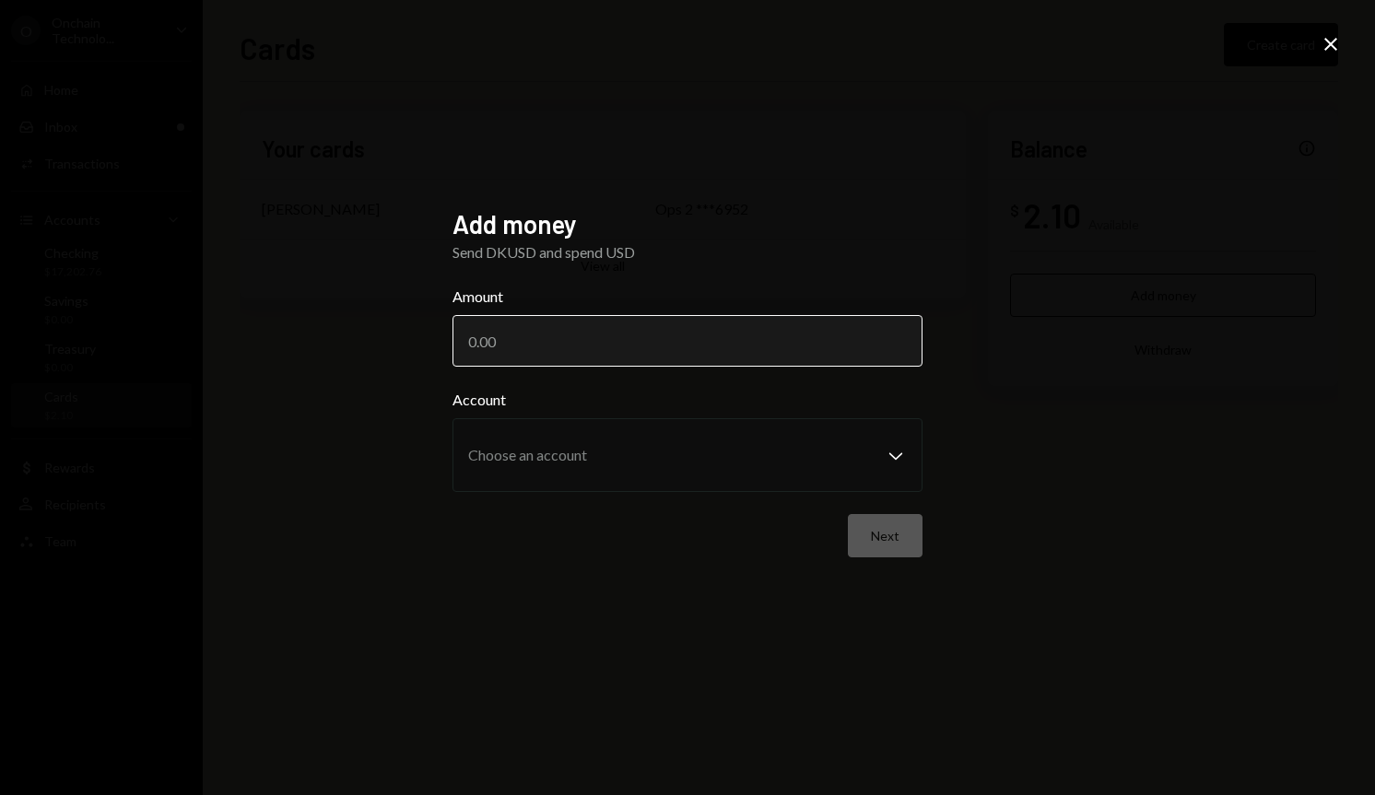
click at [638, 336] on input "Amount" at bounding box center [687, 341] width 470 height 52
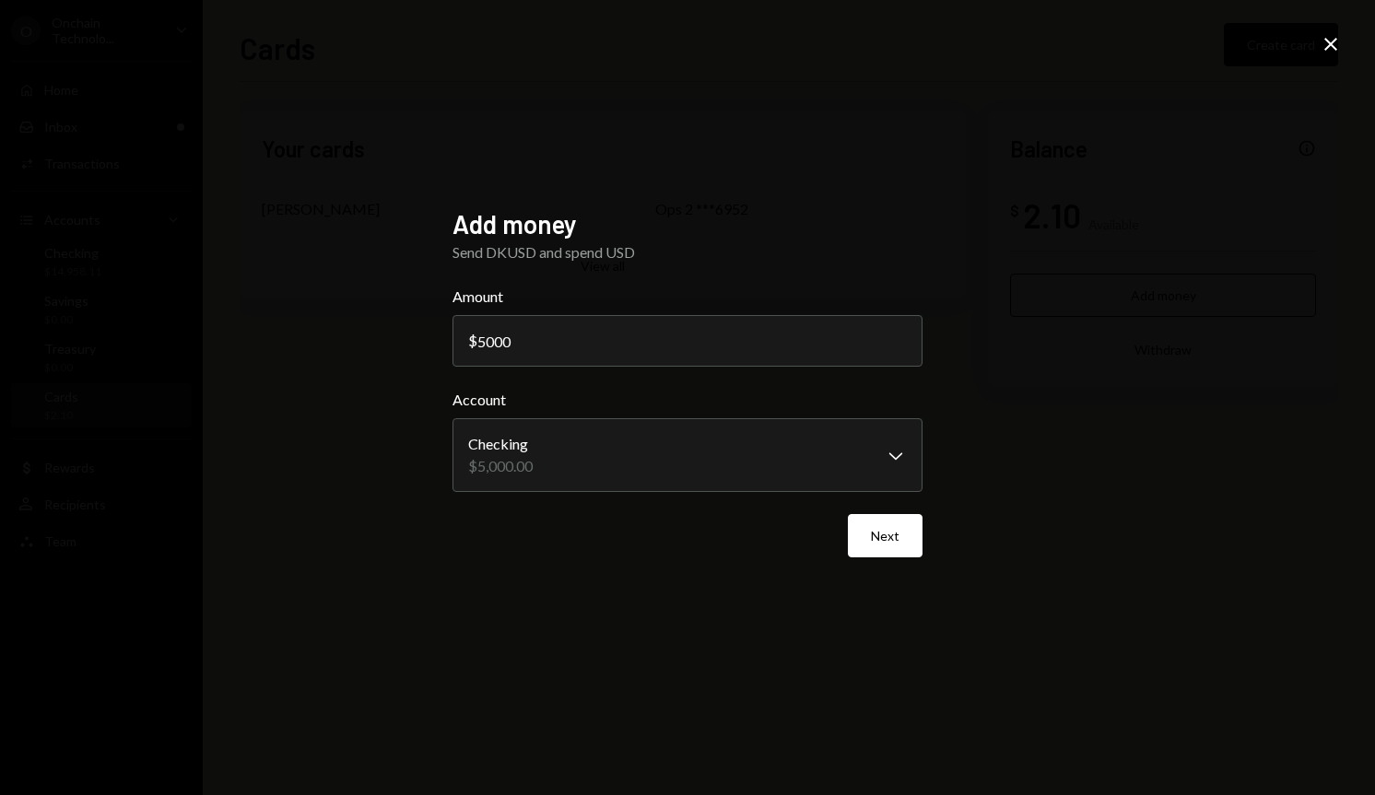
drag, startPoint x: 635, startPoint y: 336, endPoint x: 335, endPoint y: 339, distance: 299.5
click at [335, 339] on div "**********" at bounding box center [687, 397] width 1375 height 795
drag, startPoint x: 506, startPoint y: 333, endPoint x: 398, endPoint y: 329, distance: 107.9
click at [398, 329] on div "**********" at bounding box center [687, 397] width 1375 height 795
drag, startPoint x: 496, startPoint y: 342, endPoint x: 457, endPoint y: 339, distance: 38.8
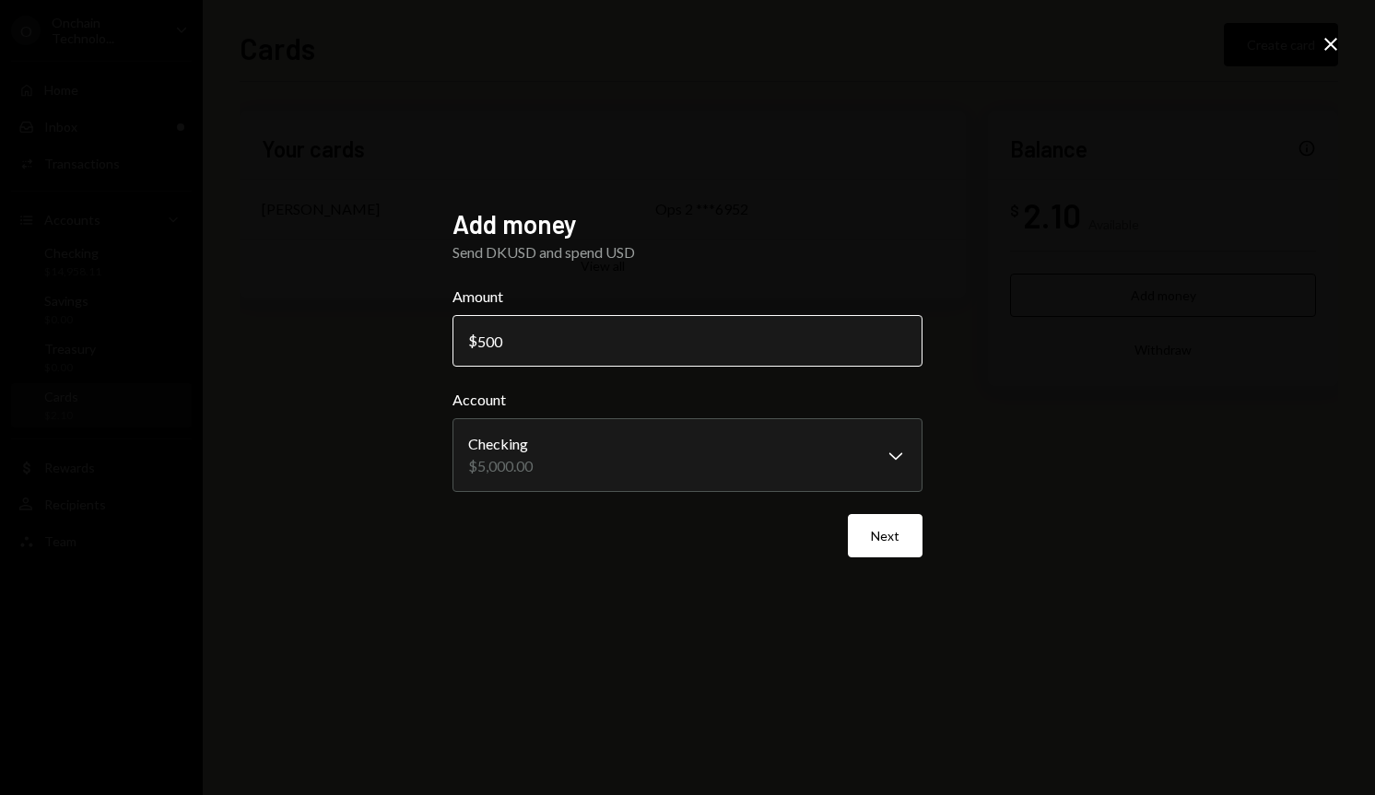
click at [457, 339] on input "500" at bounding box center [687, 341] width 470 height 52
type input "1000"
click at [885, 540] on button "Next" at bounding box center [885, 535] width 75 height 43
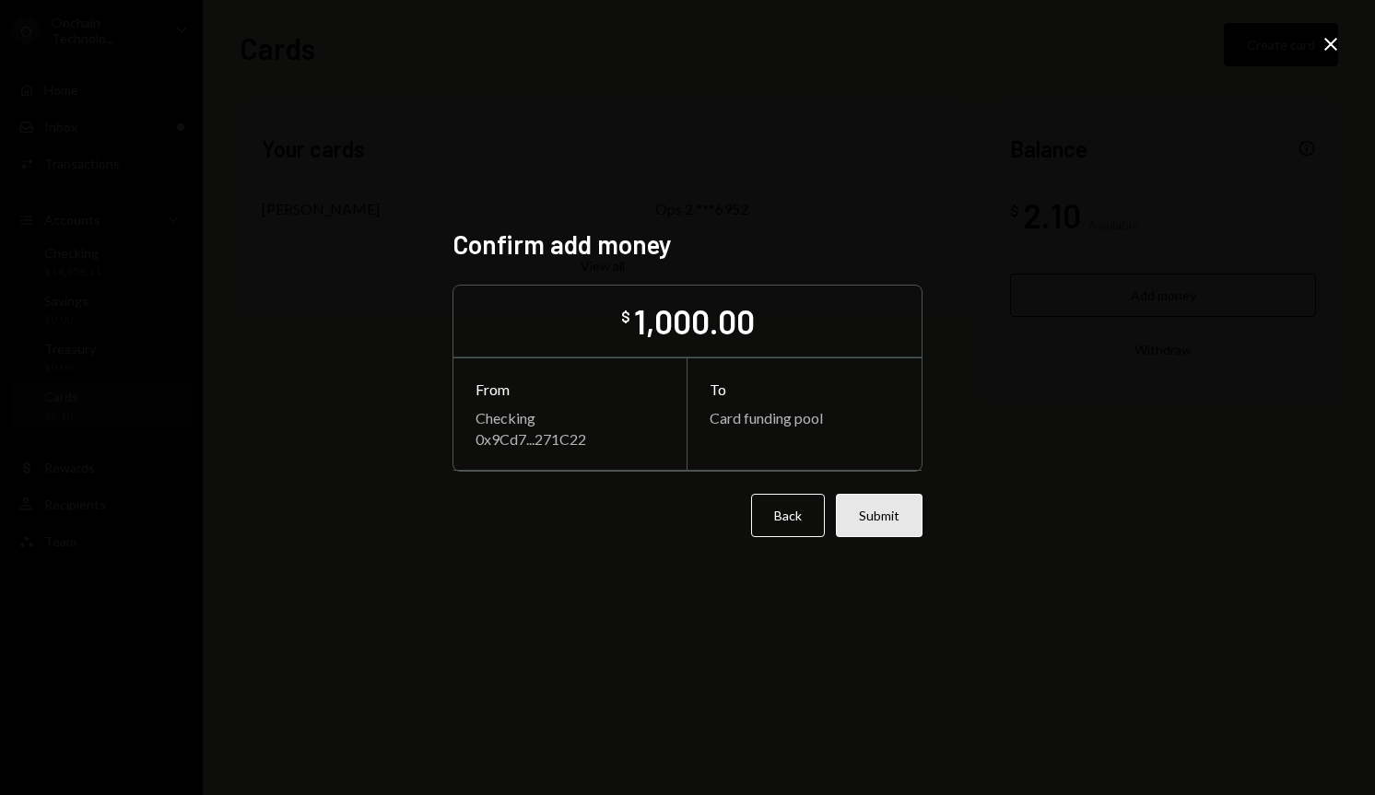
click at [885, 521] on button "Submit" at bounding box center [879, 515] width 87 height 43
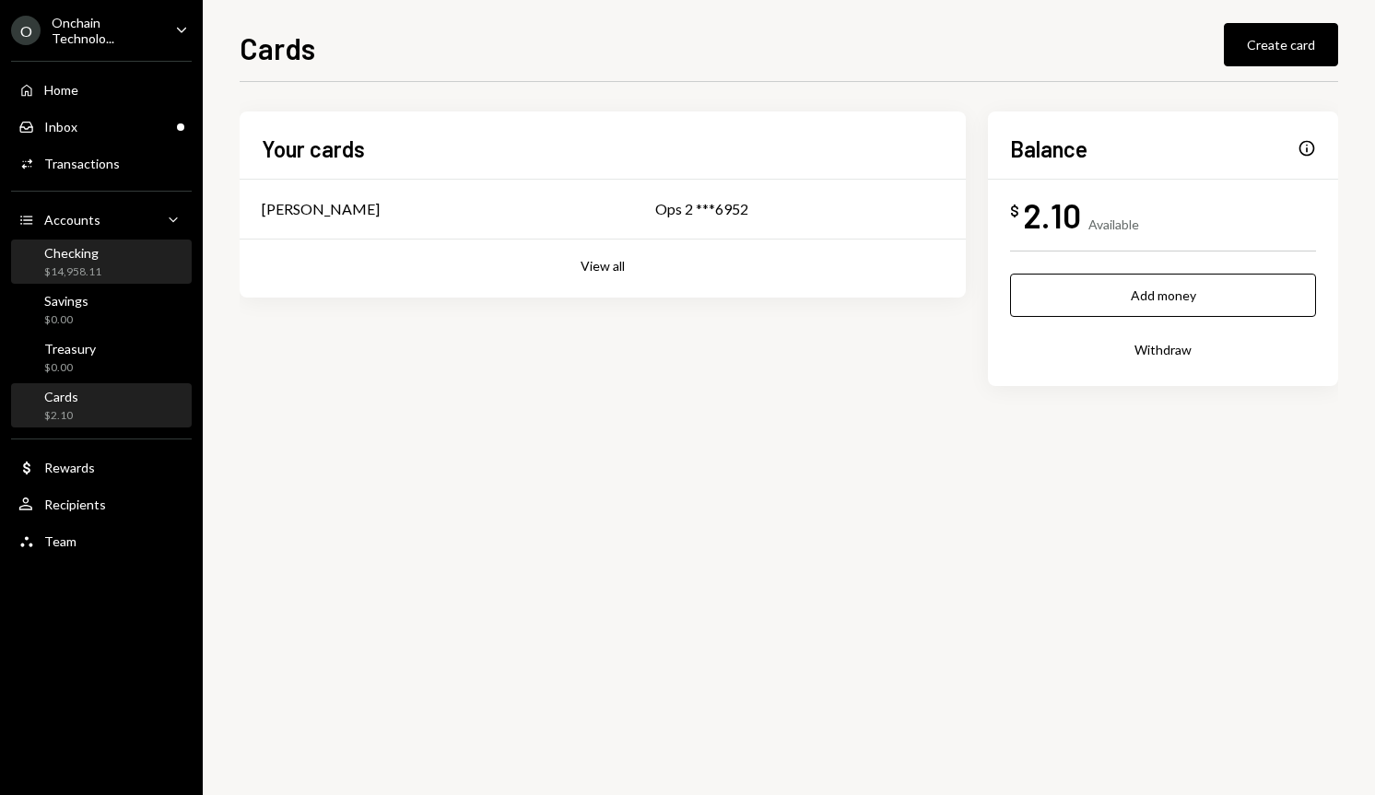
click at [91, 275] on div "$14,958.11" at bounding box center [72, 272] width 57 height 16
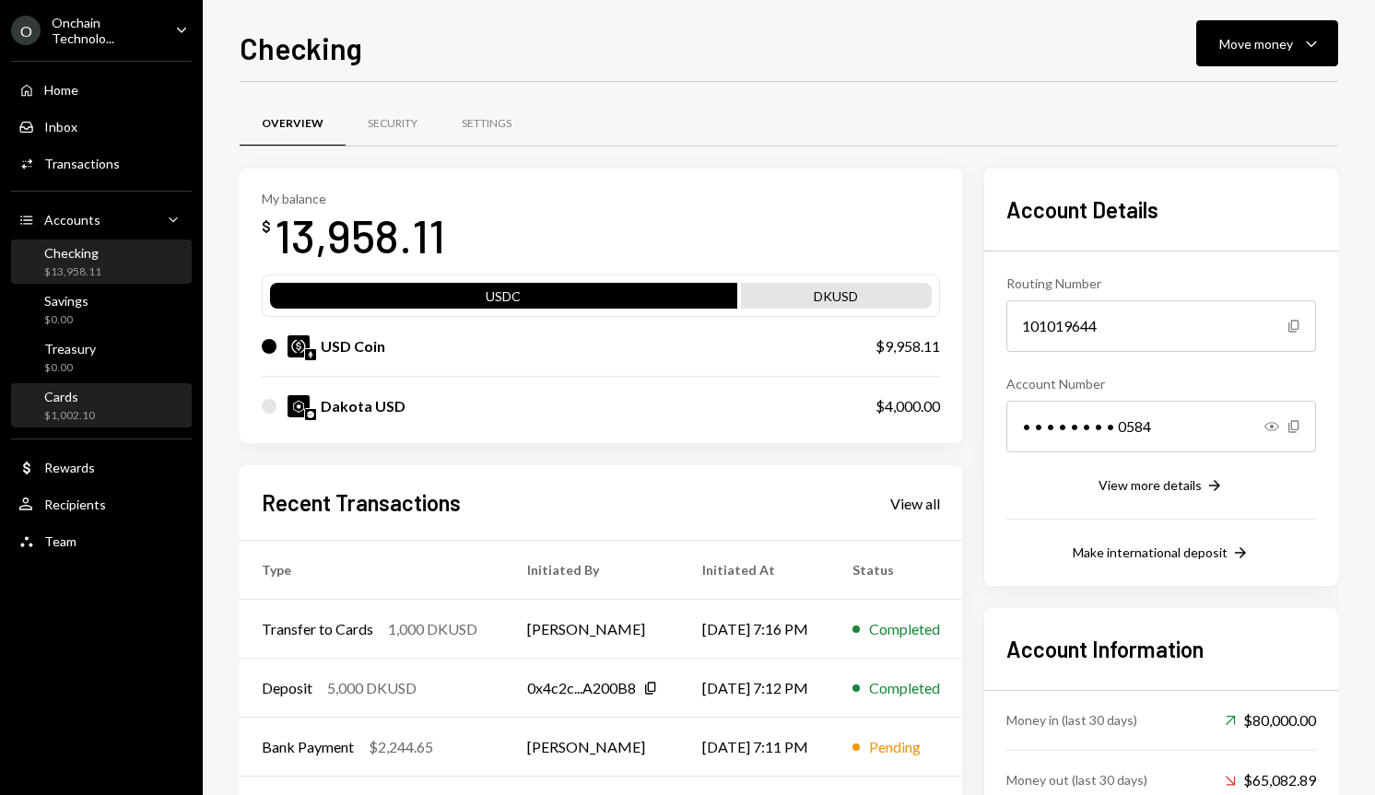
click at [65, 401] on div "Cards" at bounding box center [69, 397] width 51 height 16
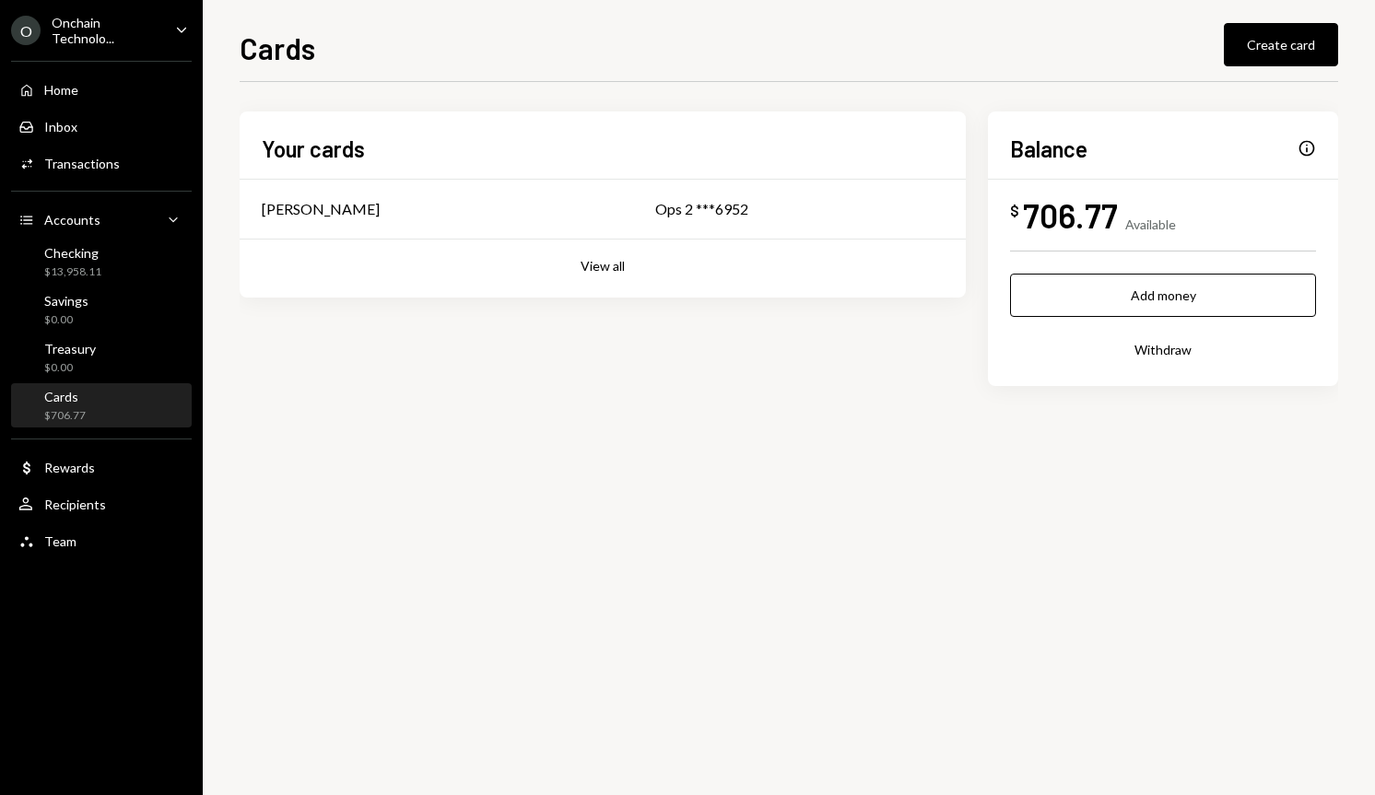
click at [87, 403] on div "Cards $706.77" at bounding box center [101, 406] width 166 height 35
click at [94, 264] on div "$13,958.11" at bounding box center [72, 272] width 57 height 16
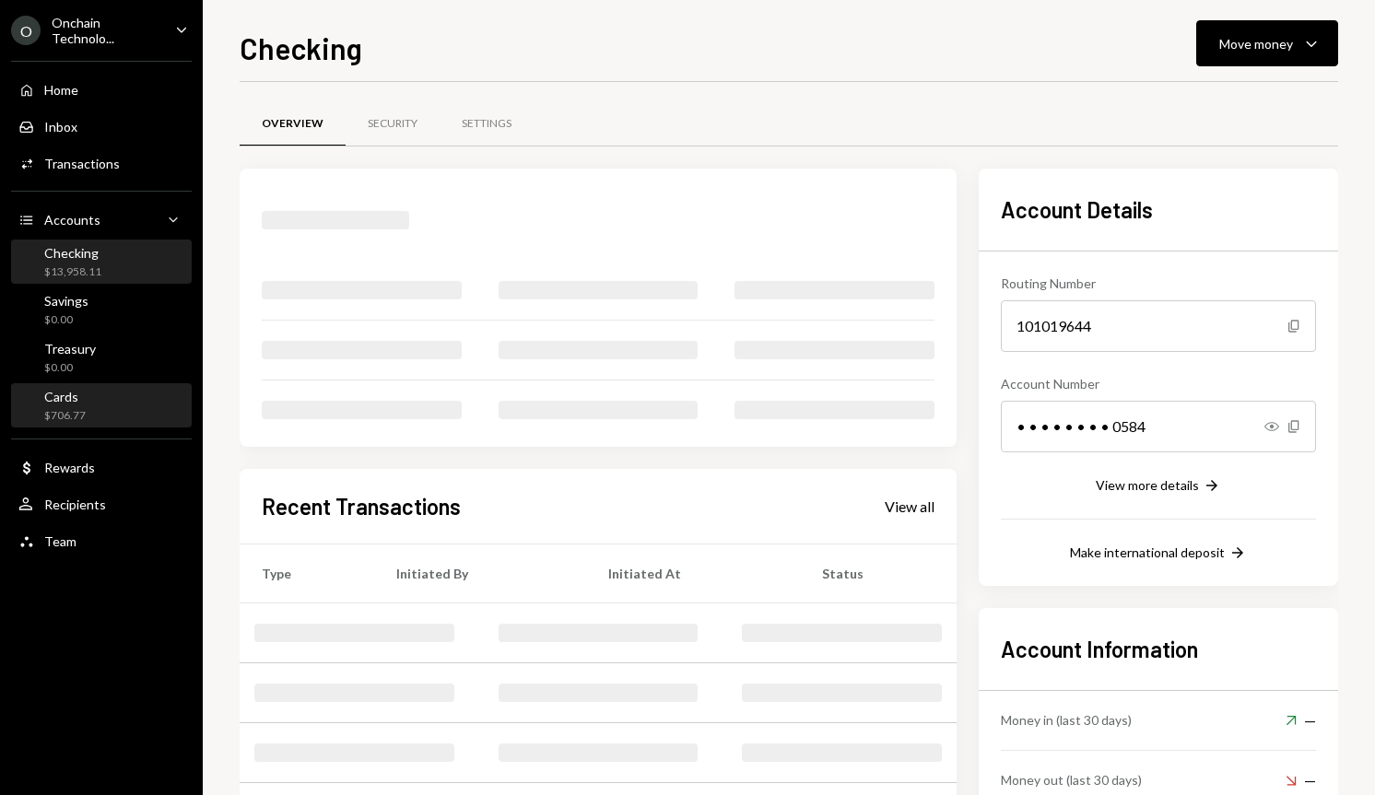
click at [94, 402] on div "Cards $706.77" at bounding box center [101, 406] width 166 height 35
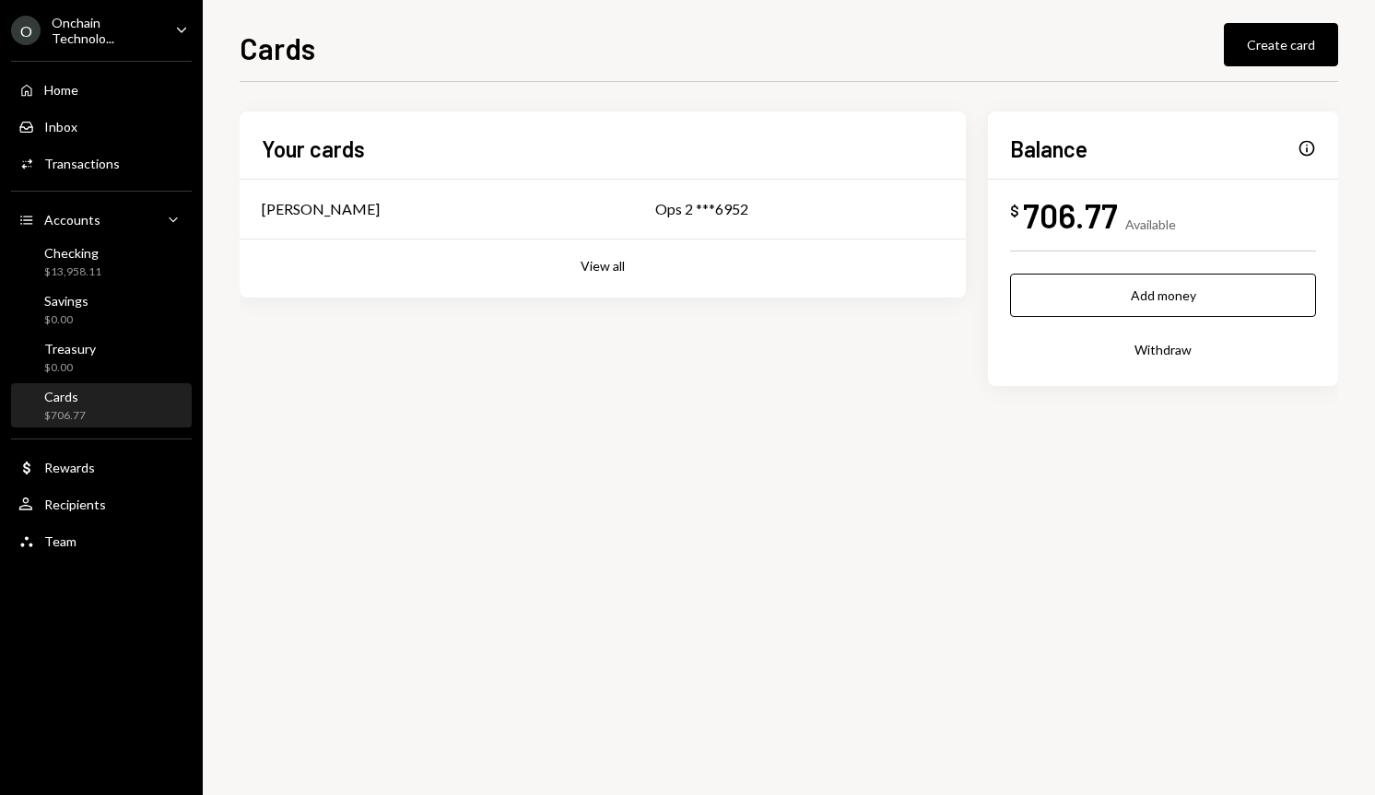
click at [116, 404] on div "Cards $706.77" at bounding box center [101, 406] width 166 height 35
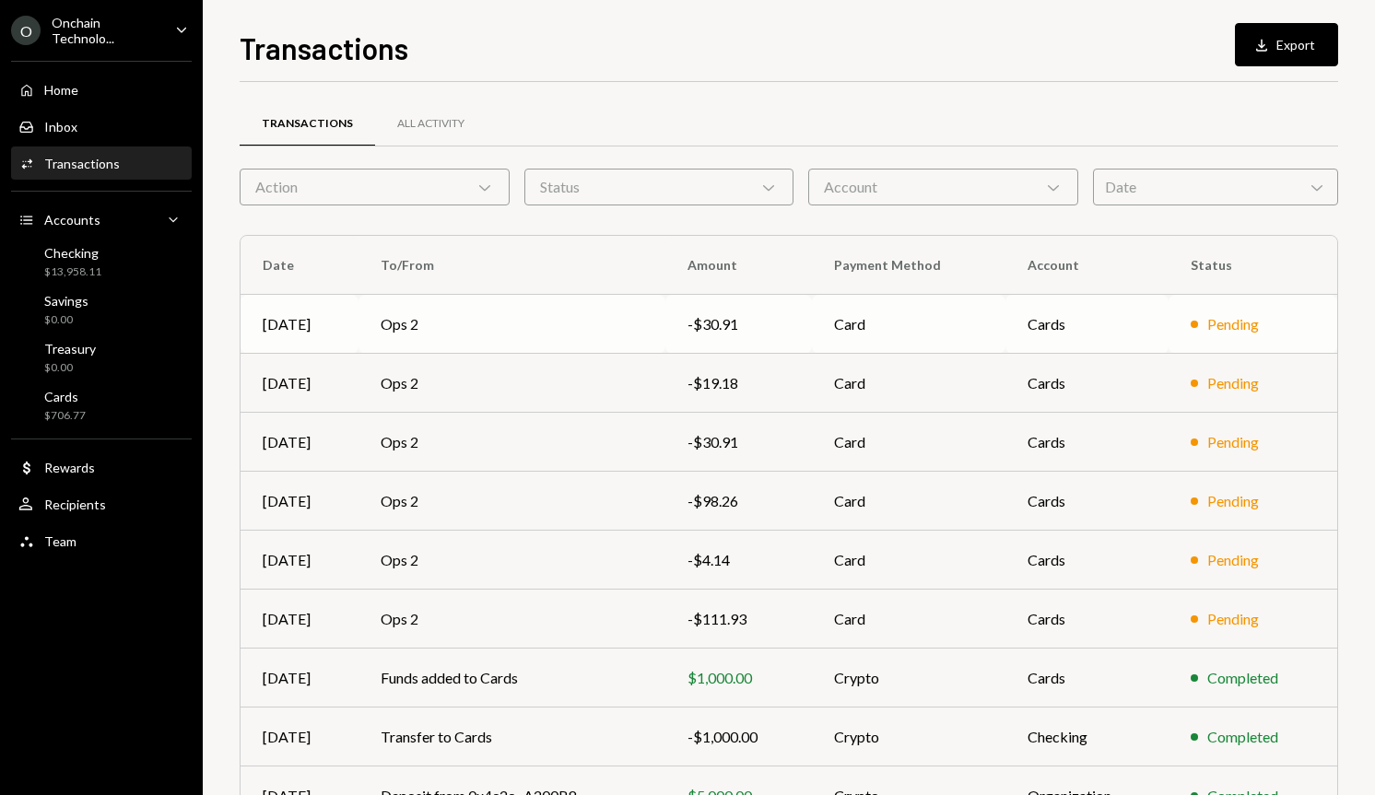
click at [893, 313] on td "Card" at bounding box center [908, 324] width 193 height 59
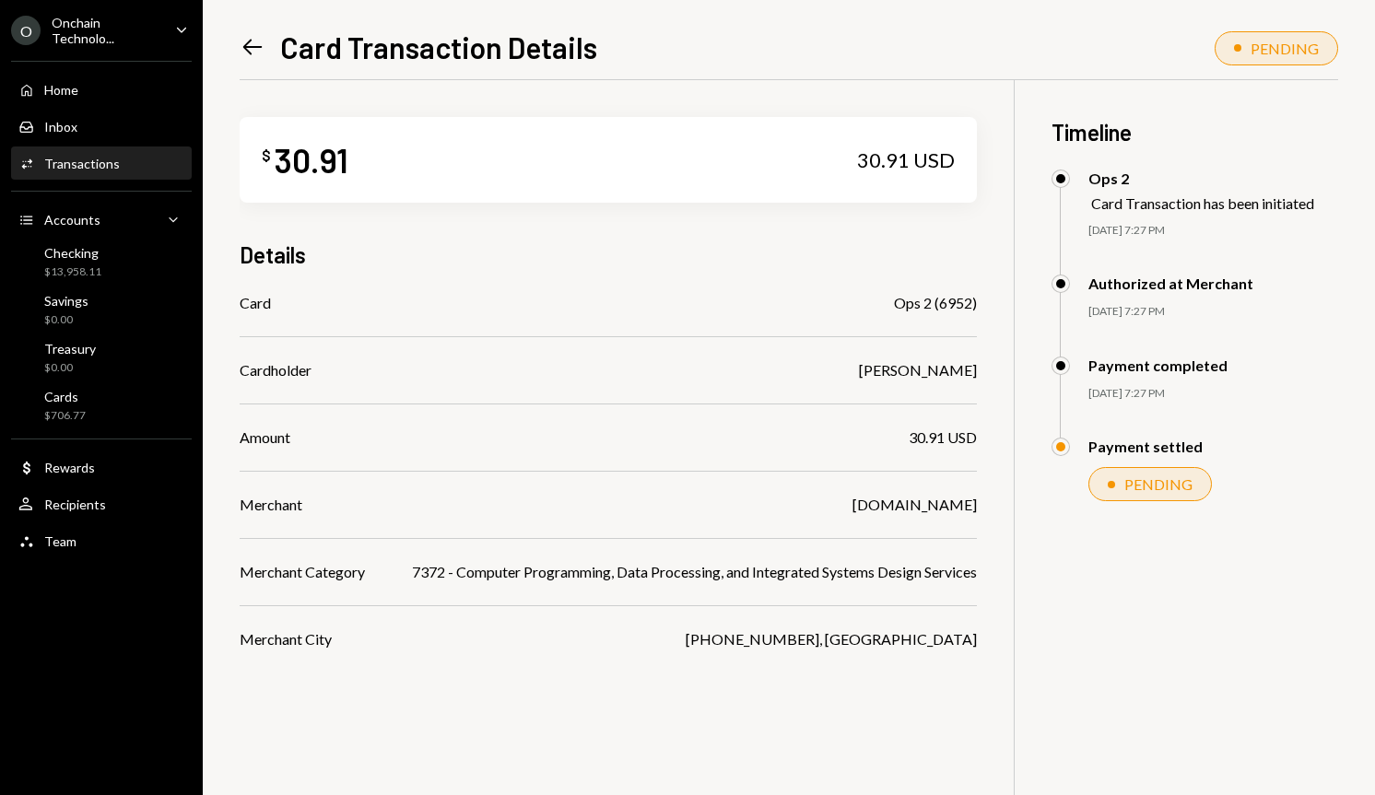
click at [248, 41] on icon at bounding box center [252, 48] width 19 height 16
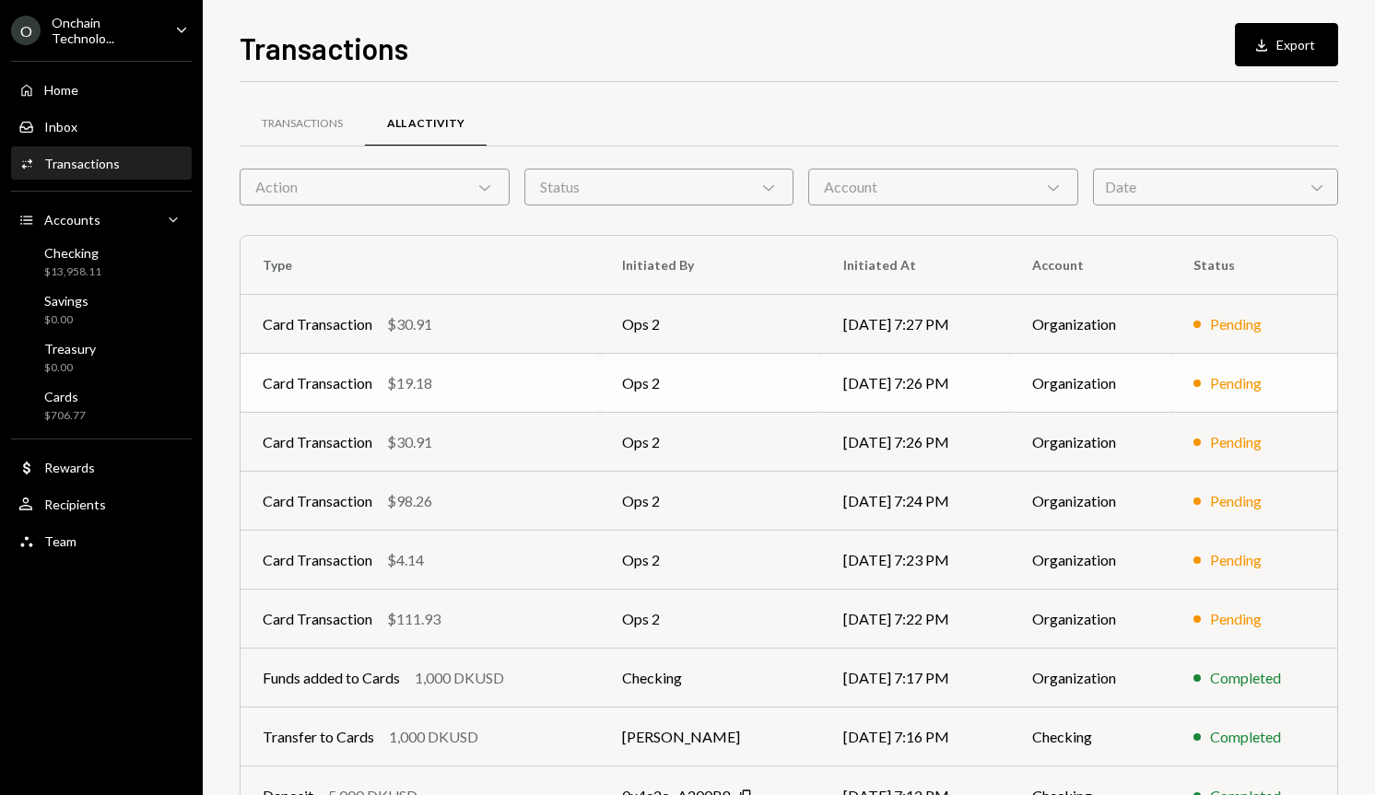
click at [950, 386] on td "10/13/25 7:26 PM" at bounding box center [915, 383] width 189 height 59
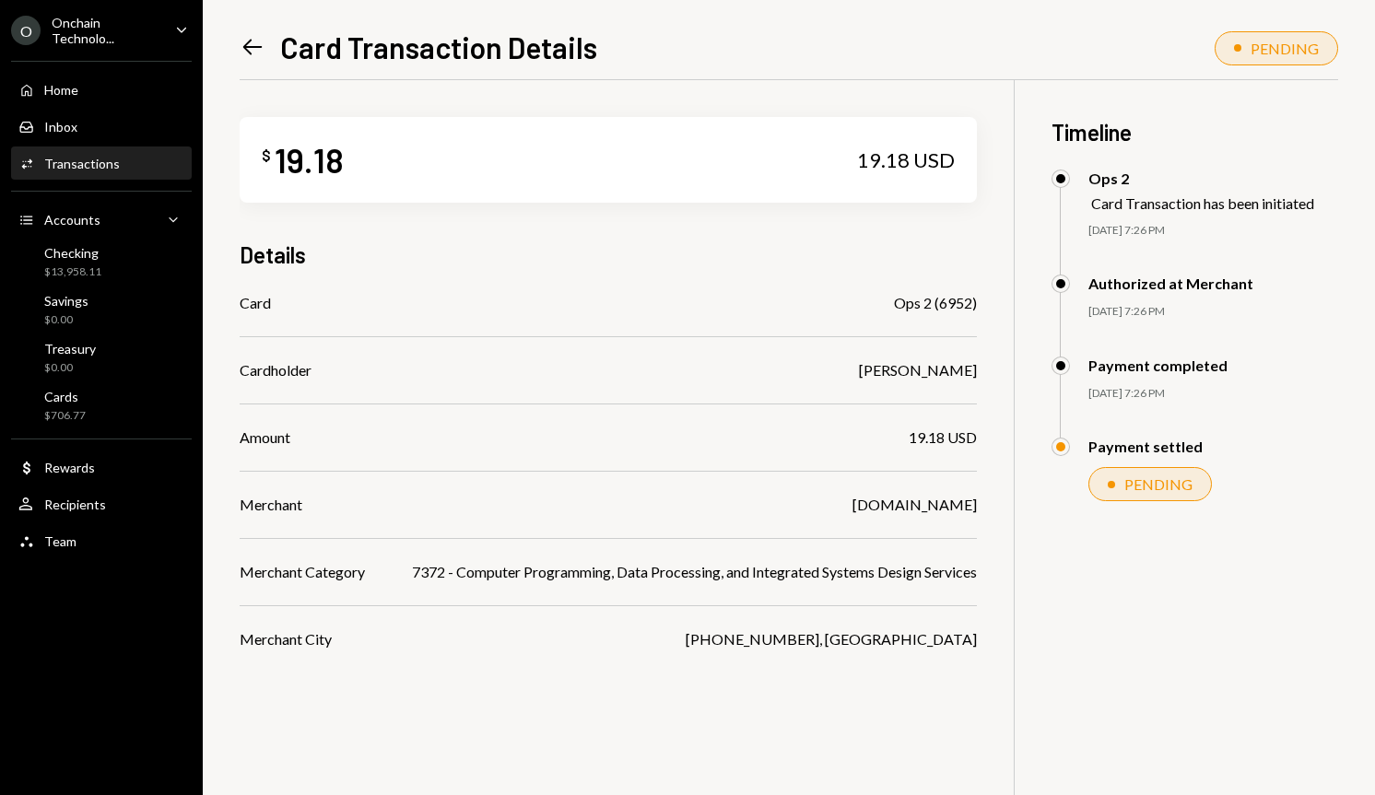
click at [225, 41] on div "Left Arrow Card Transaction Details PENDING $ 19.18 19.18 USD Details Card Ops …" at bounding box center [789, 397] width 1172 height 795
click at [241, 43] on icon "Left Arrow" at bounding box center [253, 47] width 26 height 26
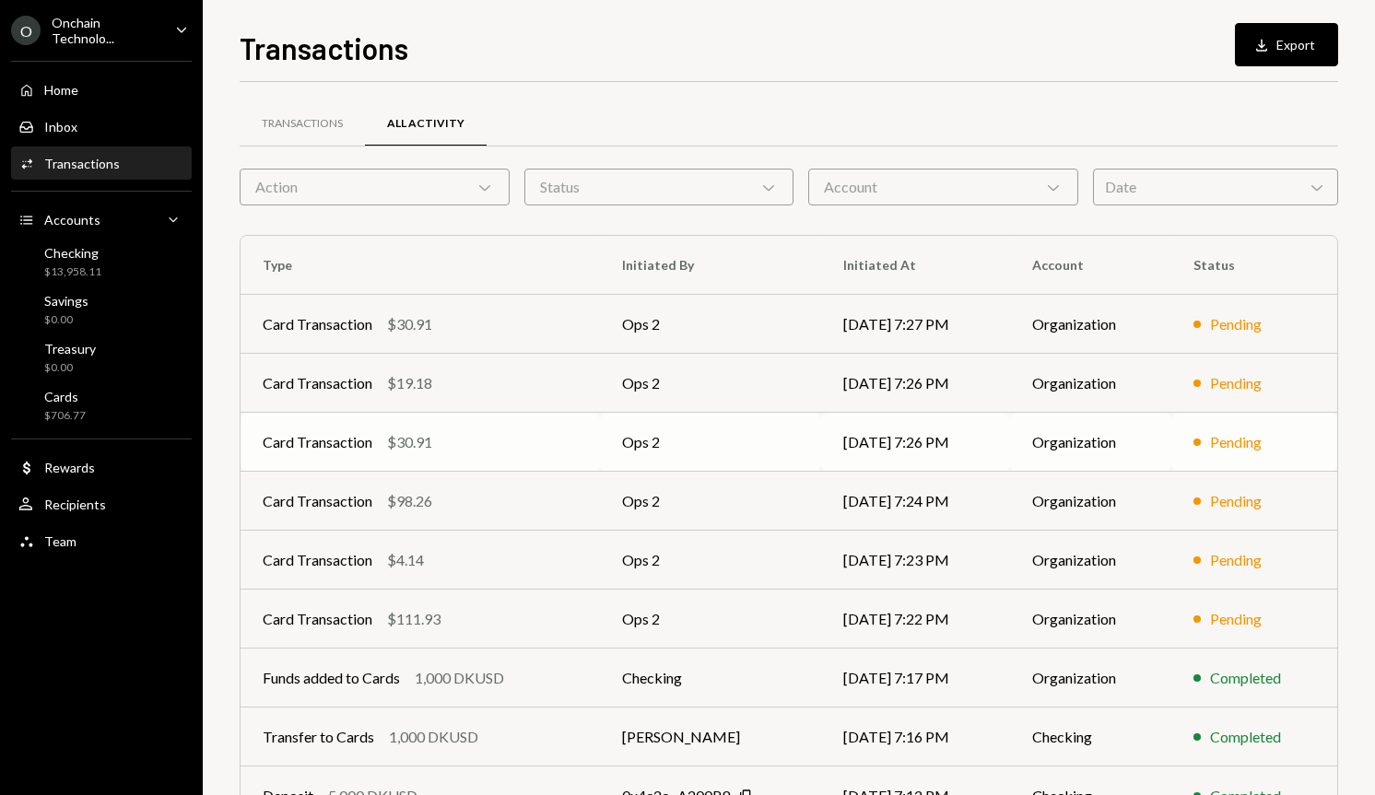
click at [905, 439] on td "10/13/25 7:26 PM" at bounding box center [915, 442] width 189 height 59
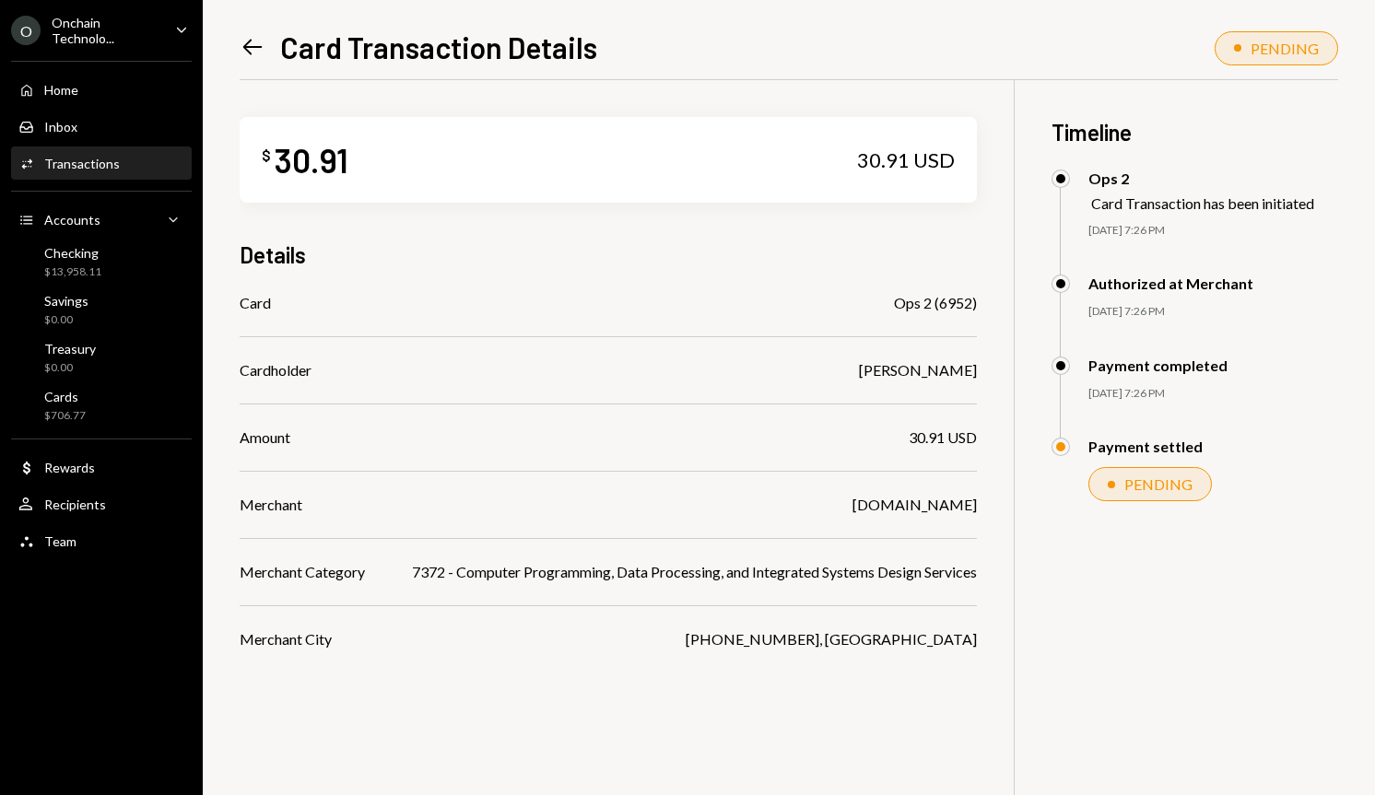
click at [242, 47] on icon "Left Arrow" at bounding box center [253, 47] width 26 height 26
